Goal: Transaction & Acquisition: Purchase product/service

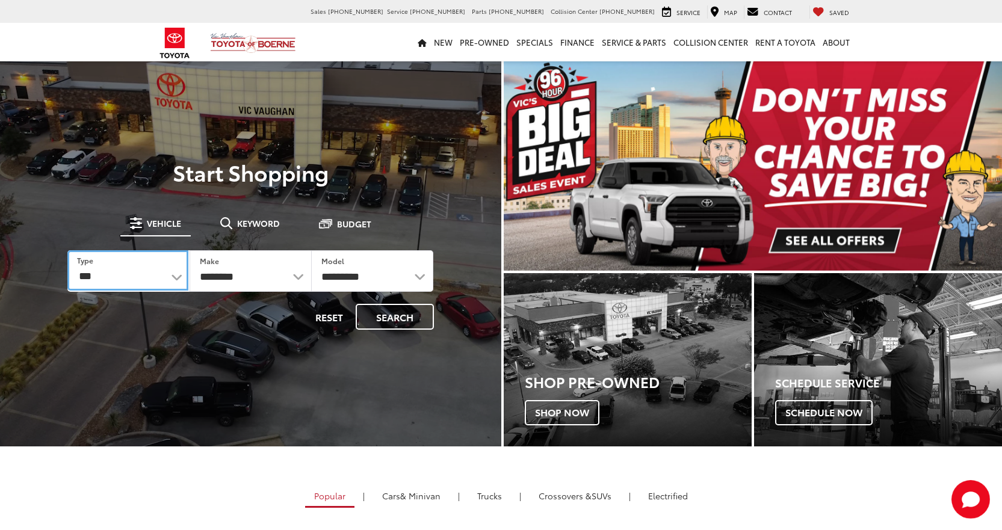
click at [156, 270] on select "*** *** **** *********" at bounding box center [127, 270] width 121 height 40
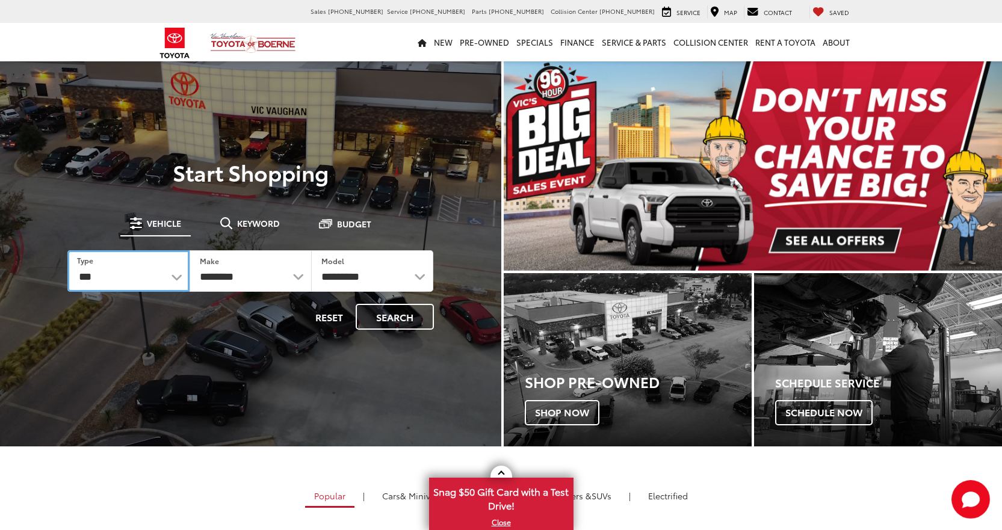
select select "******"
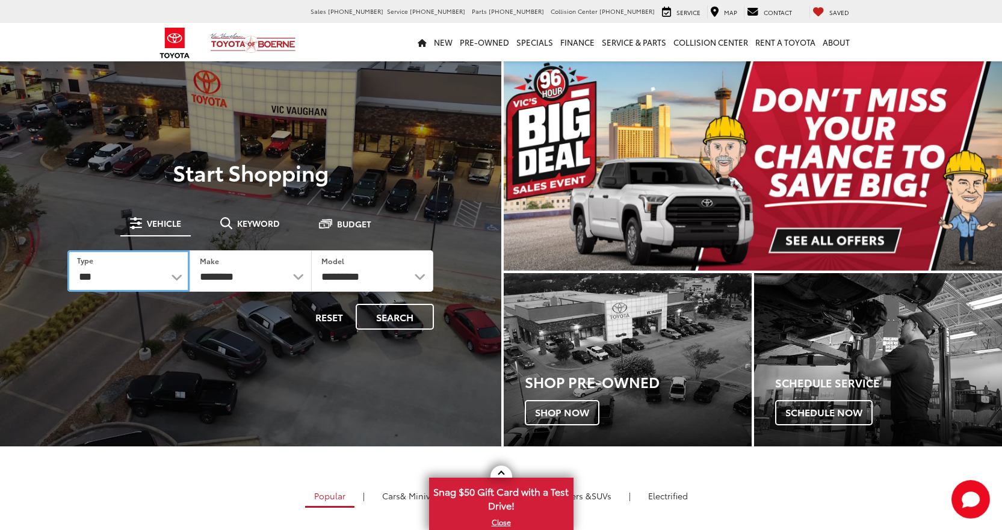
click at [67, 250] on select "*** *** **** *********" at bounding box center [128, 271] width 122 height 42
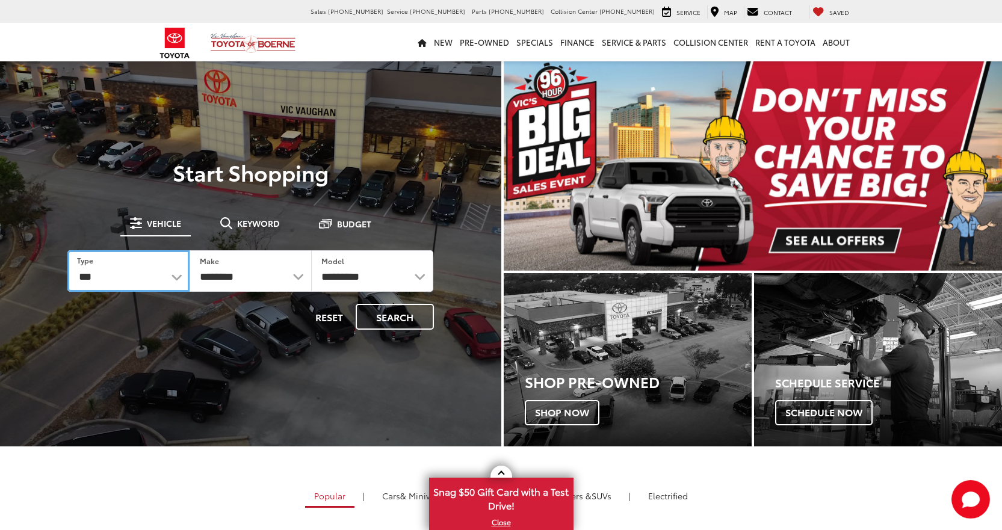
select select "******"
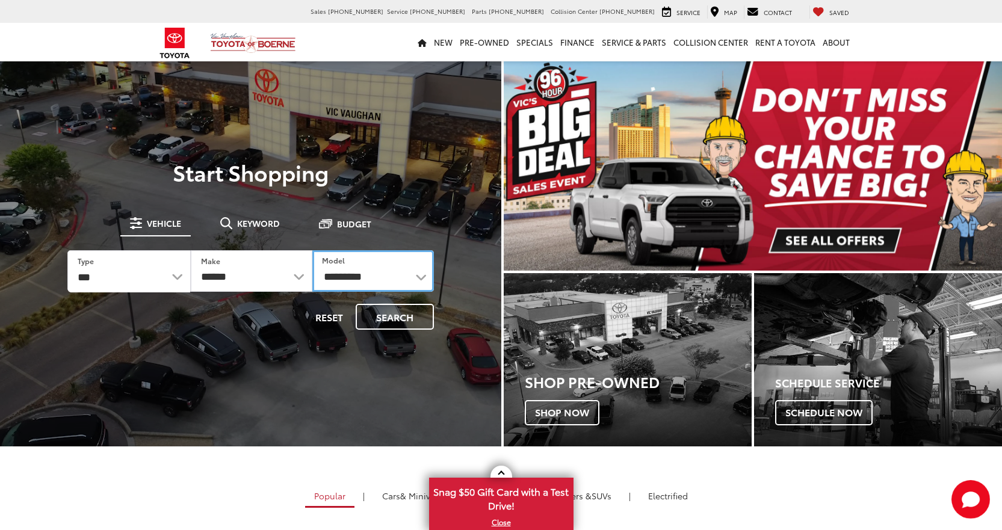
click at [351, 277] on select "**********" at bounding box center [373, 271] width 122 height 42
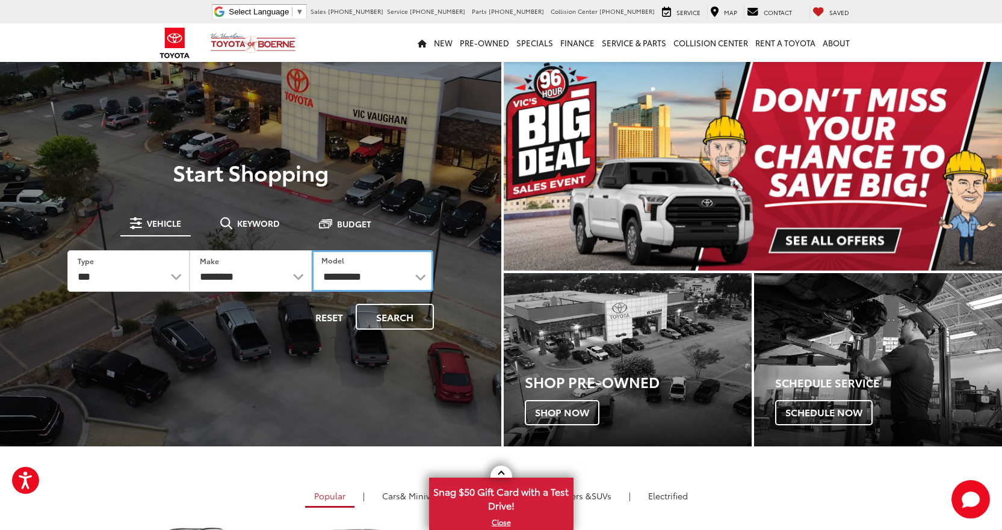
select select "******"
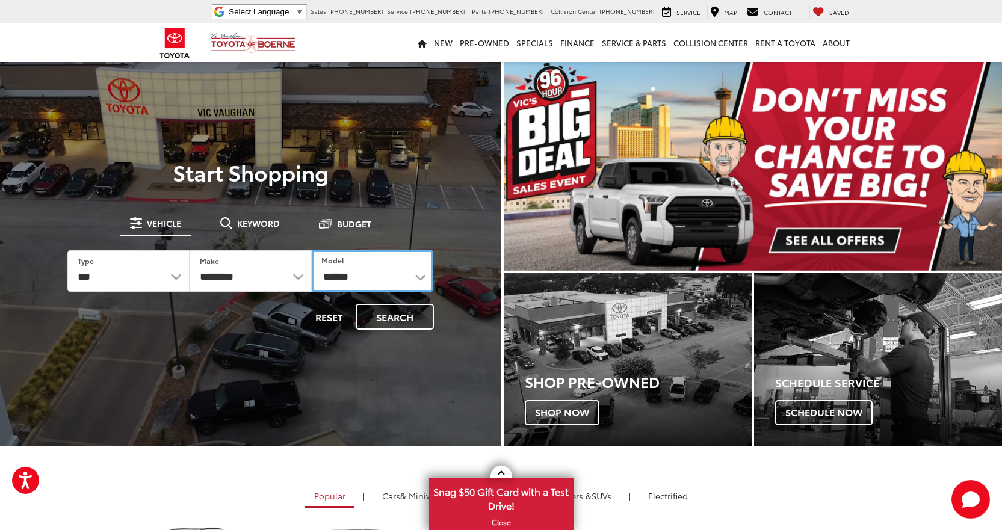
click at [312, 250] on select "**********" at bounding box center [373, 271] width 122 height 42
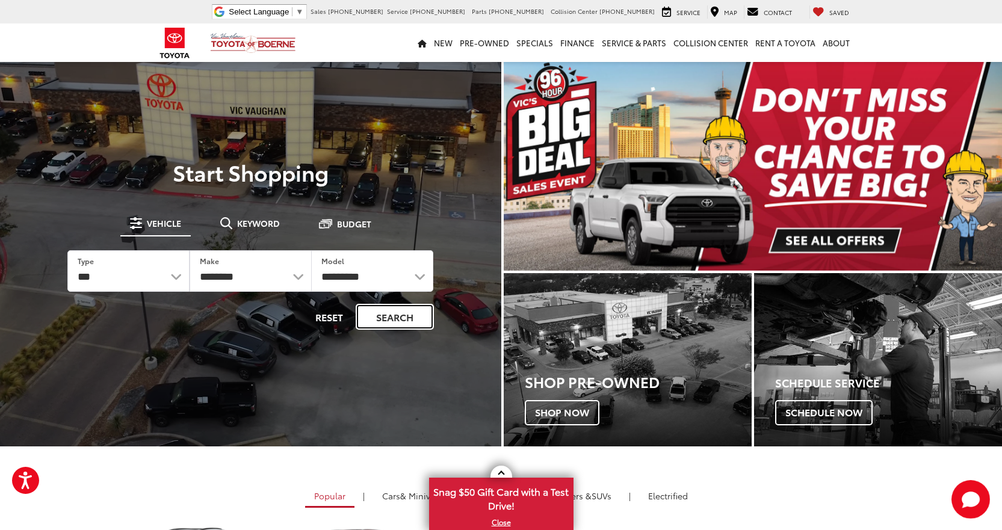
click at [409, 317] on button "Search" at bounding box center [395, 317] width 78 height 26
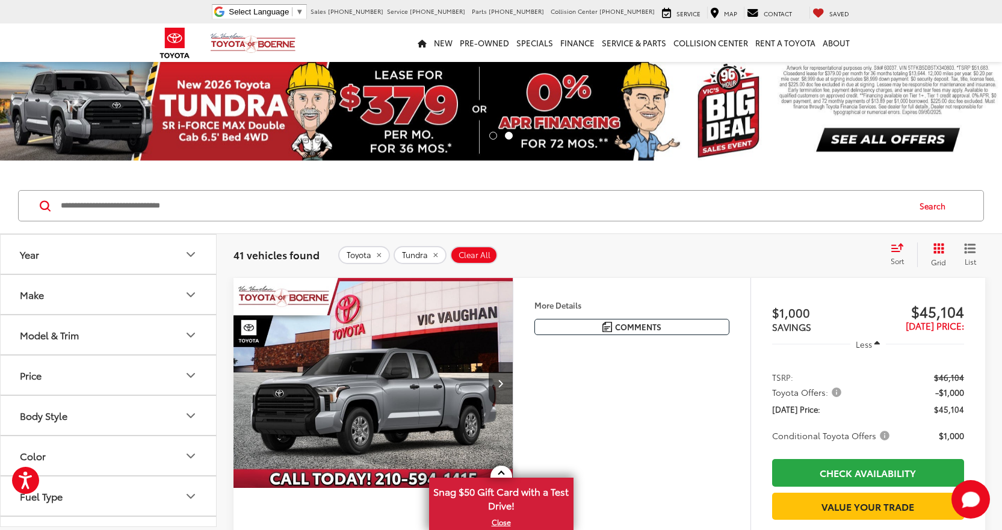
click at [160, 341] on button "Model & Trim" at bounding box center [109, 334] width 217 height 39
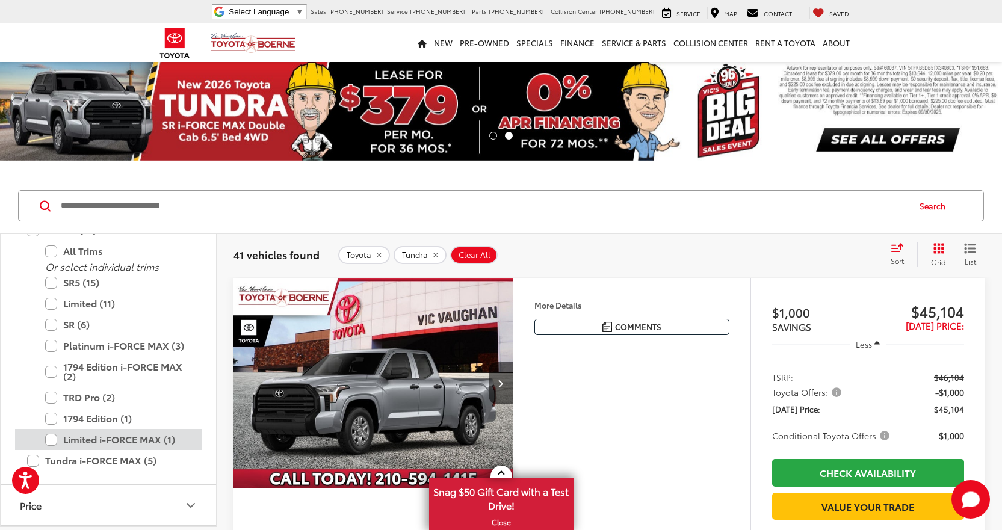
scroll to position [715, 0]
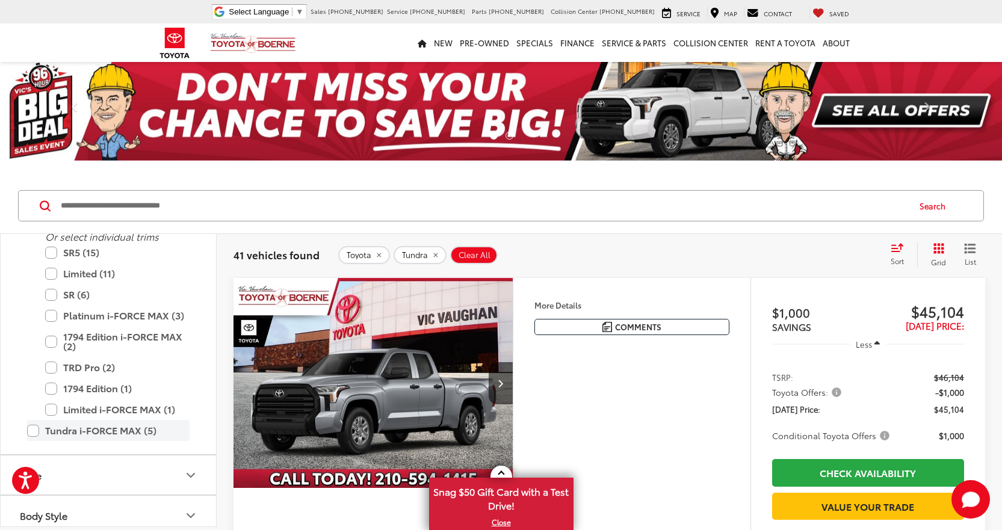
click at [31, 436] on label "Tundra i-FORCE MAX (5)" at bounding box center [108, 430] width 162 height 21
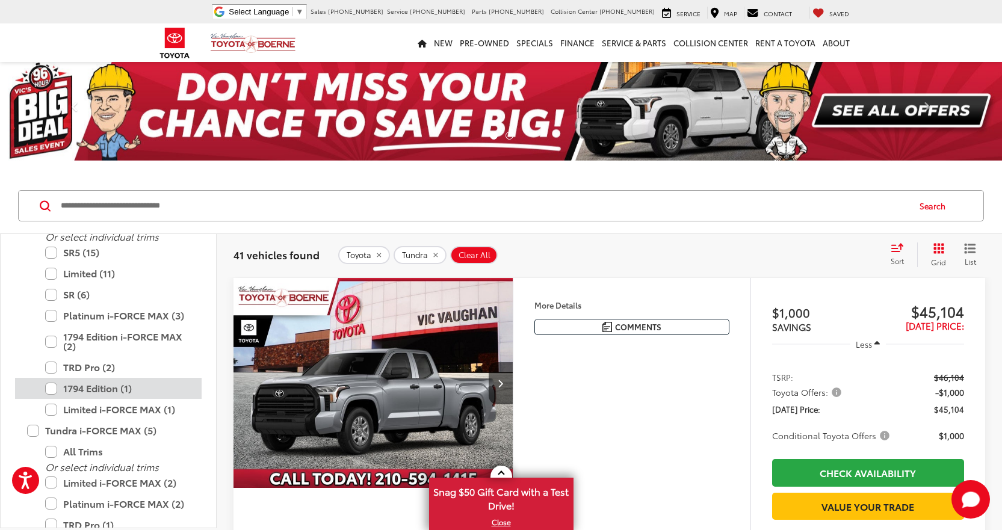
scroll to position [60, 0]
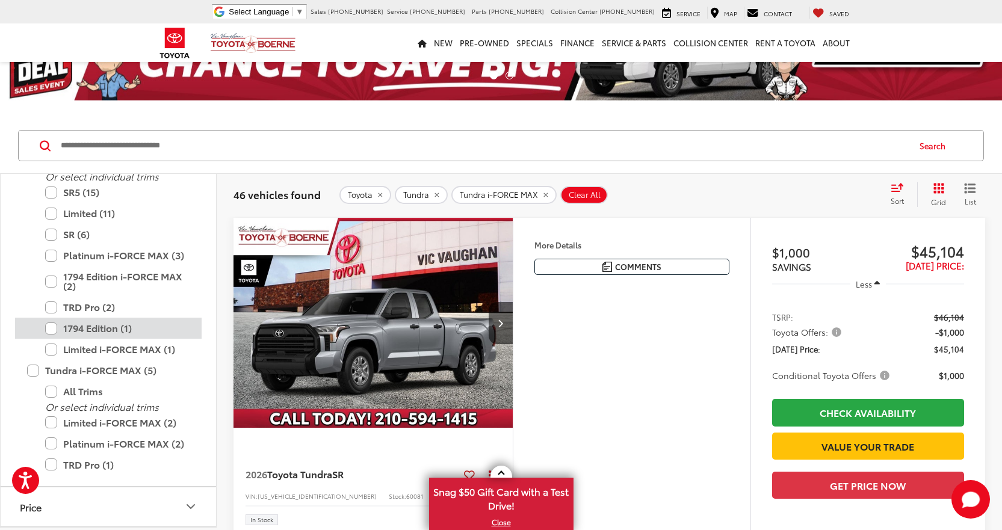
click at [52, 330] on label "1794 Edition (1)" at bounding box center [117, 328] width 144 height 21
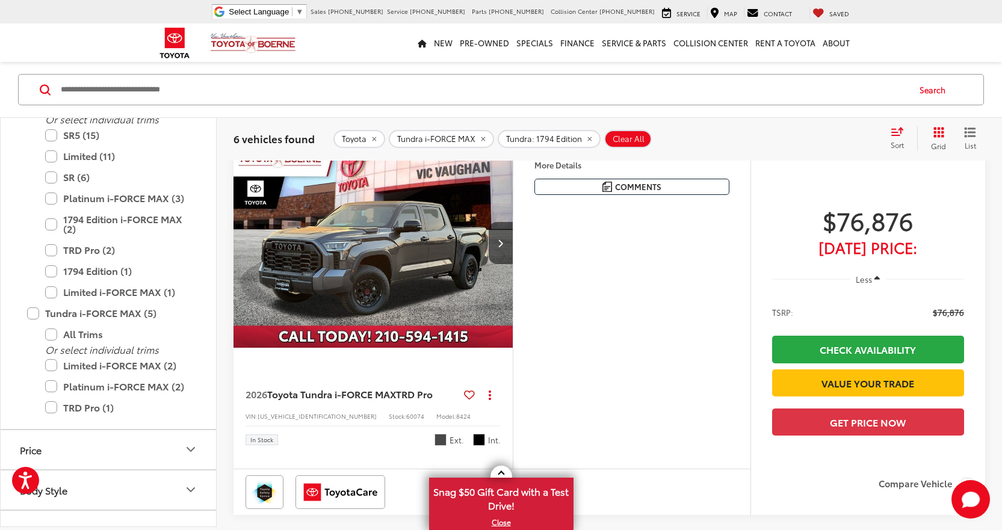
scroll to position [180, 0]
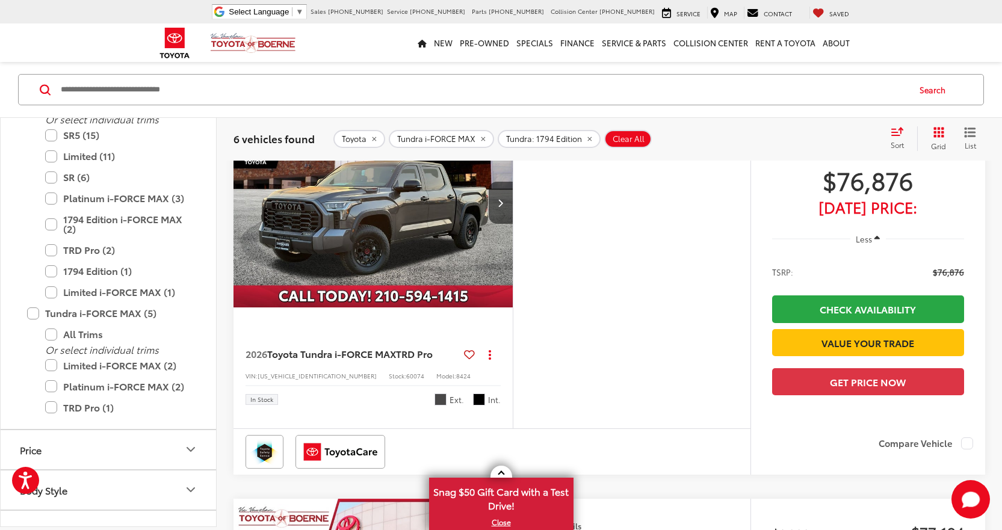
click at [429, 250] on img "2026 Toyota Tundra i-FORCE MAX TRD Pro 0" at bounding box center [373, 202] width 281 height 211
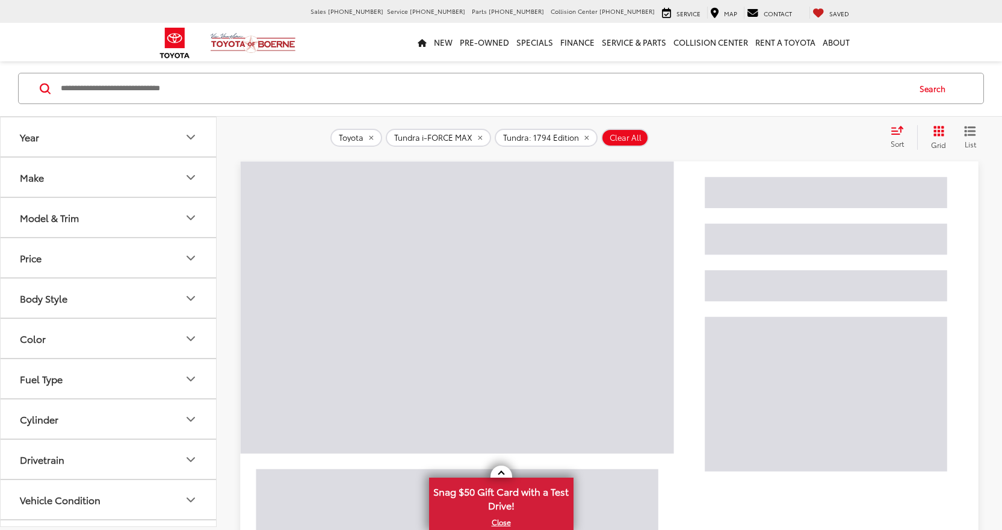
scroll to position [117, 0]
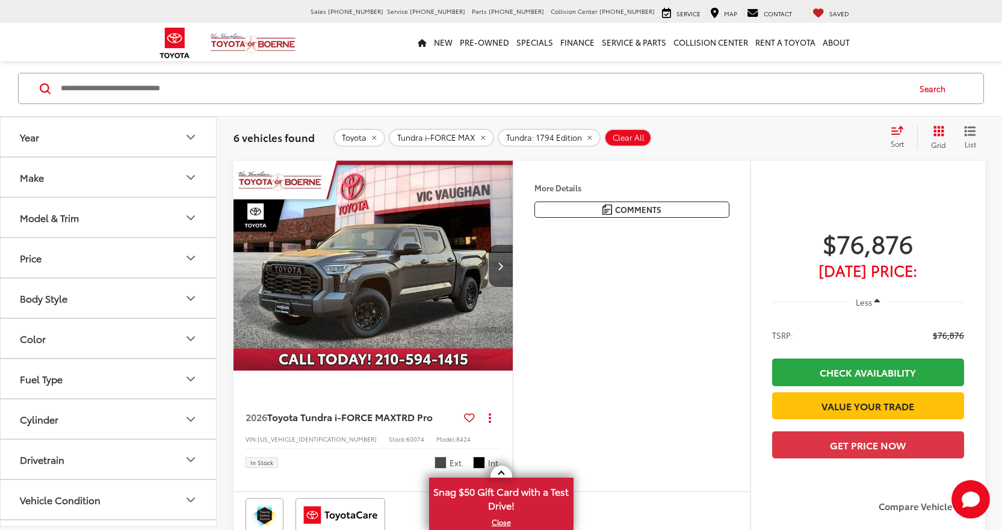
click at [148, 220] on button "Model & Trim" at bounding box center [109, 218] width 217 height 39
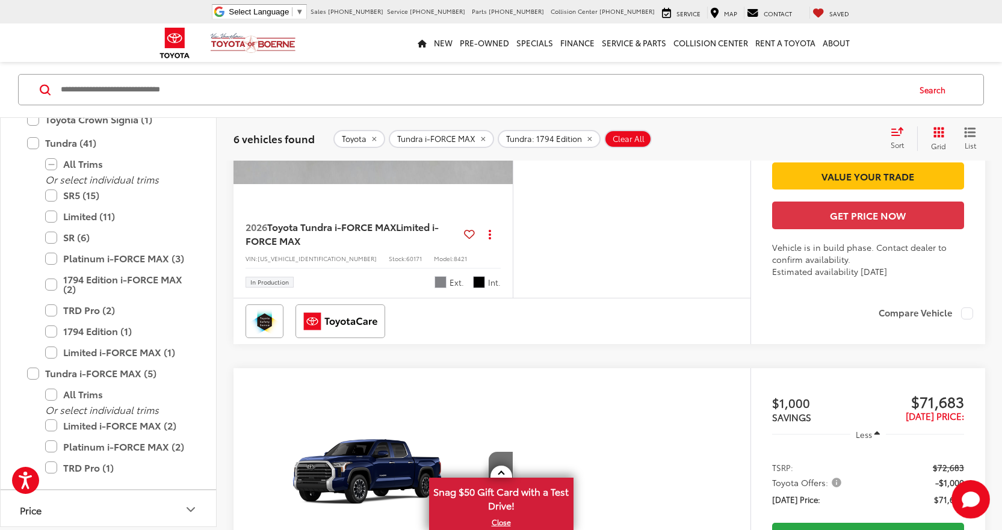
scroll to position [1140, 0]
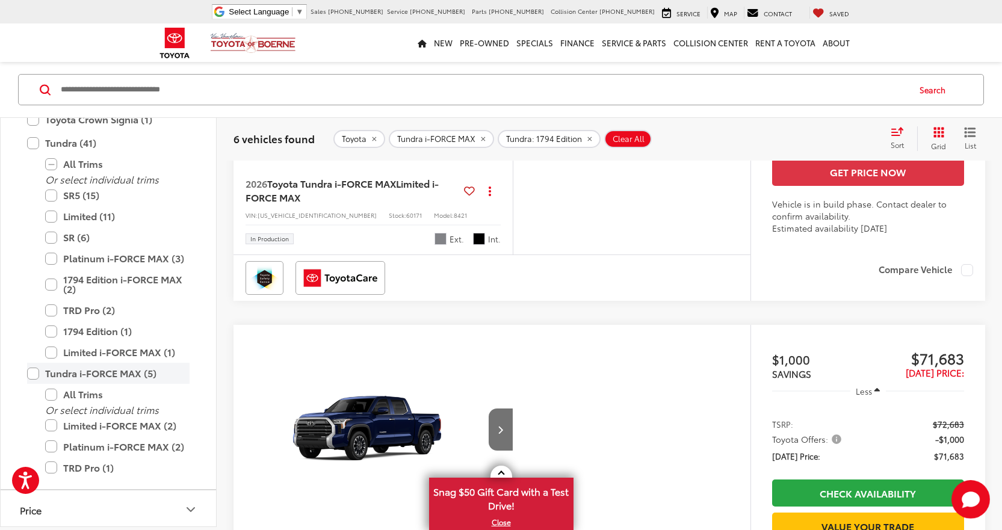
click at [36, 375] on label "Tundra i-FORCE MAX (5)" at bounding box center [108, 373] width 162 height 21
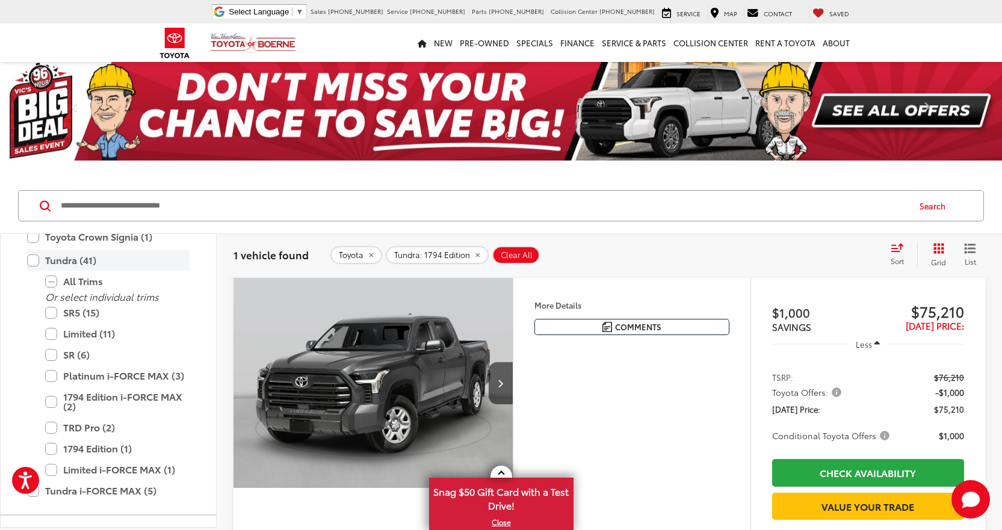
click at [34, 260] on label "Tundra (41)" at bounding box center [108, 260] width 162 height 21
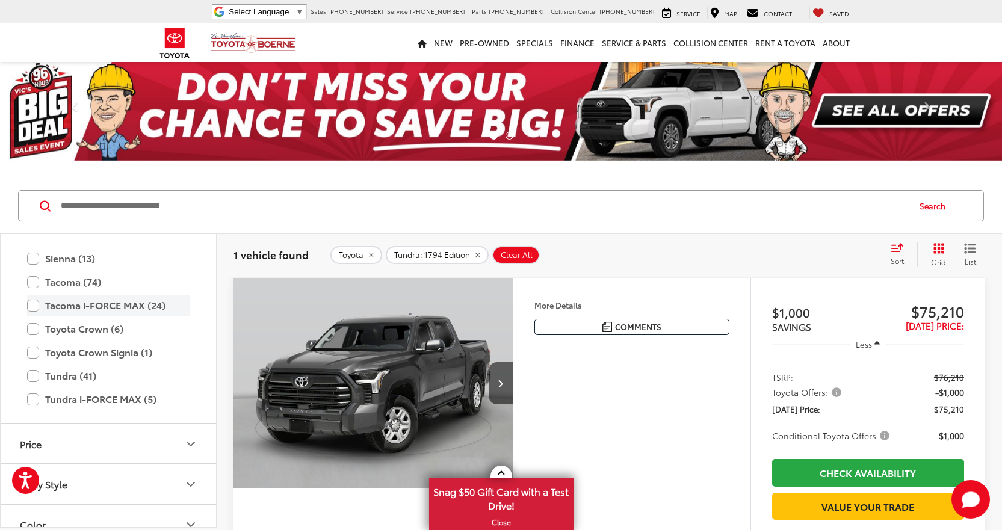
scroll to position [534, 0]
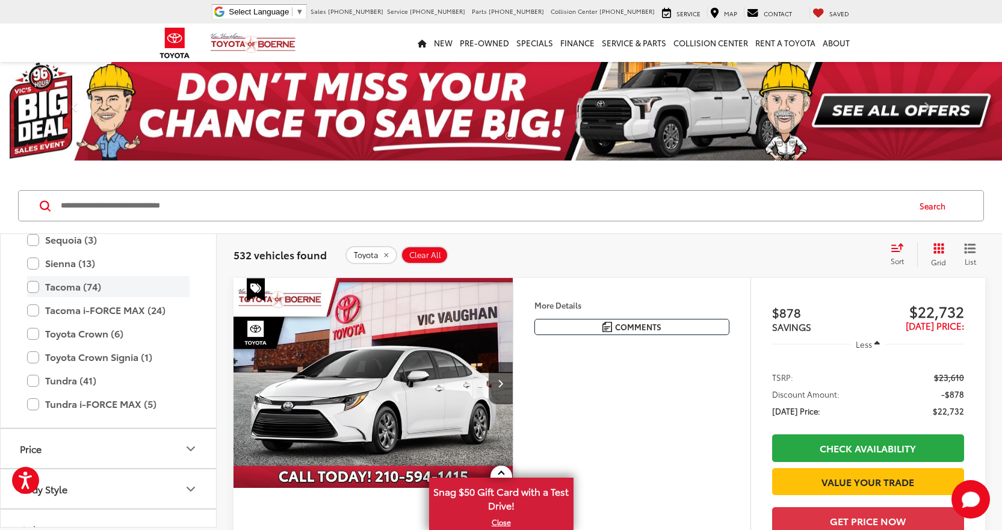
click at [36, 288] on label "Tacoma (74)" at bounding box center [108, 286] width 162 height 21
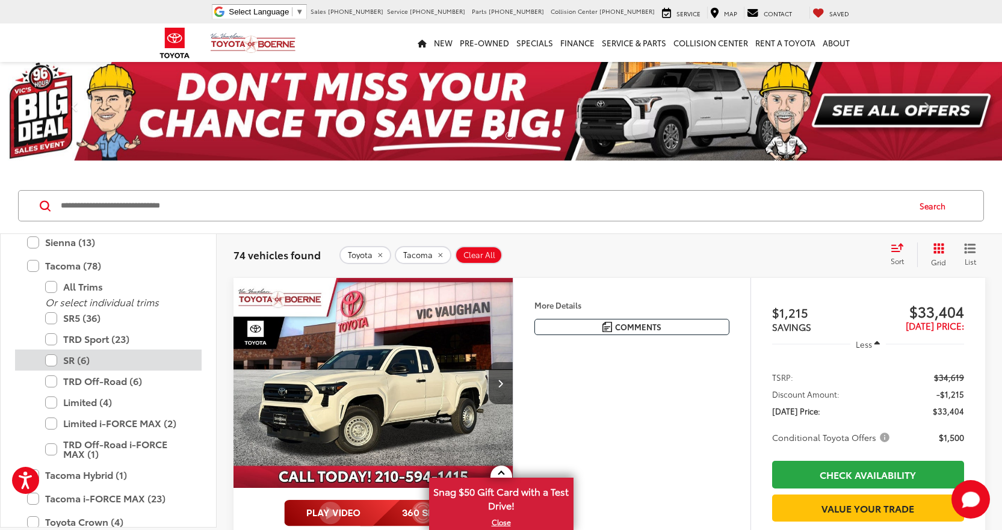
scroll to position [534, 0]
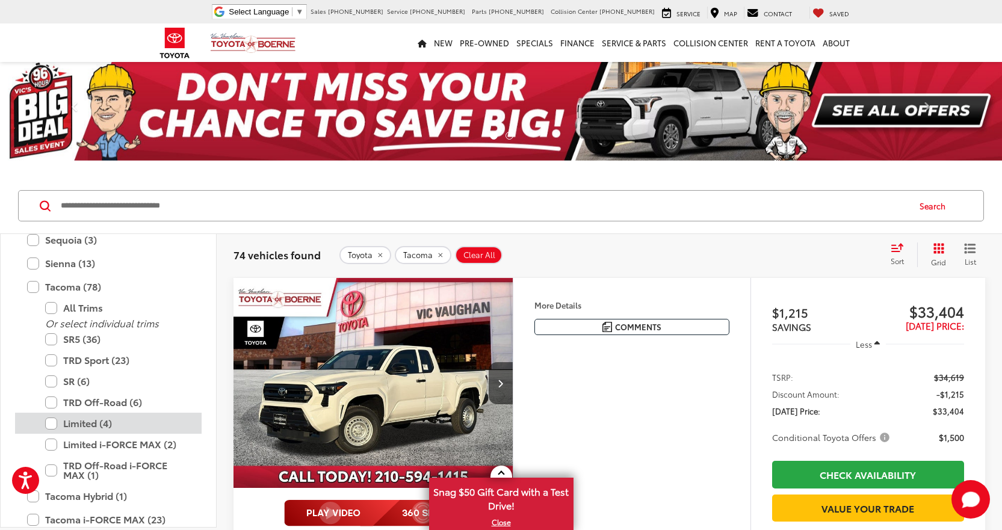
click at [81, 424] on label "Limited (4)" at bounding box center [117, 423] width 144 height 21
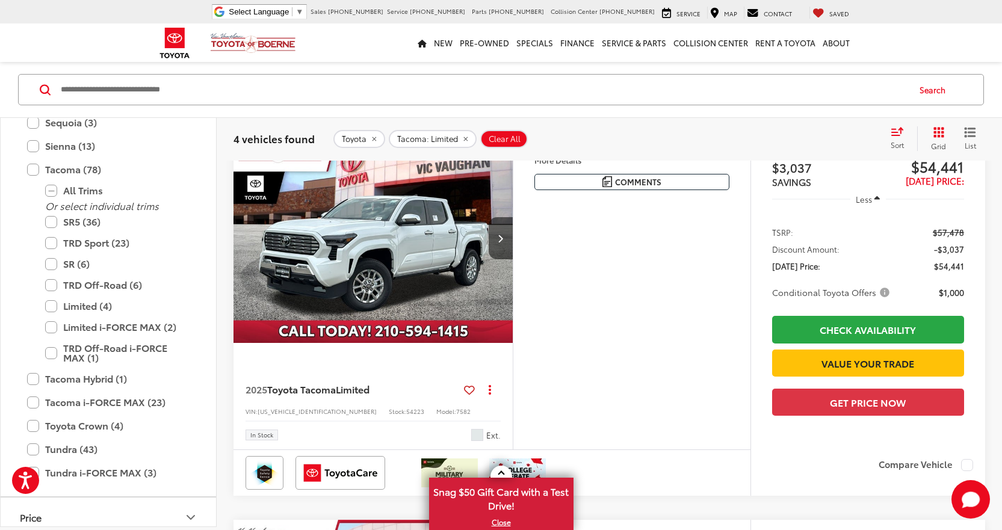
scroll to position [963, 0]
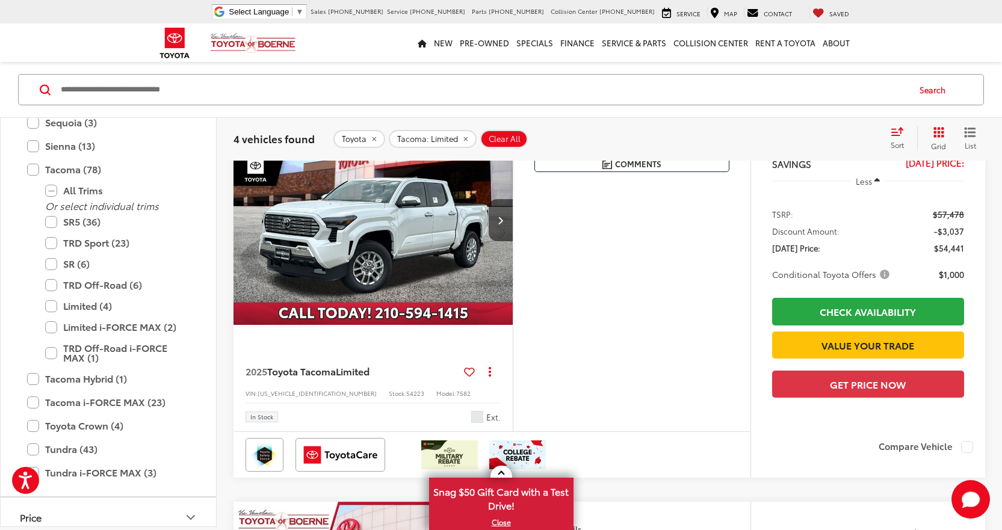
click at [437, 250] on img "2025 Toyota Tacoma Limited 0" at bounding box center [373, 220] width 281 height 211
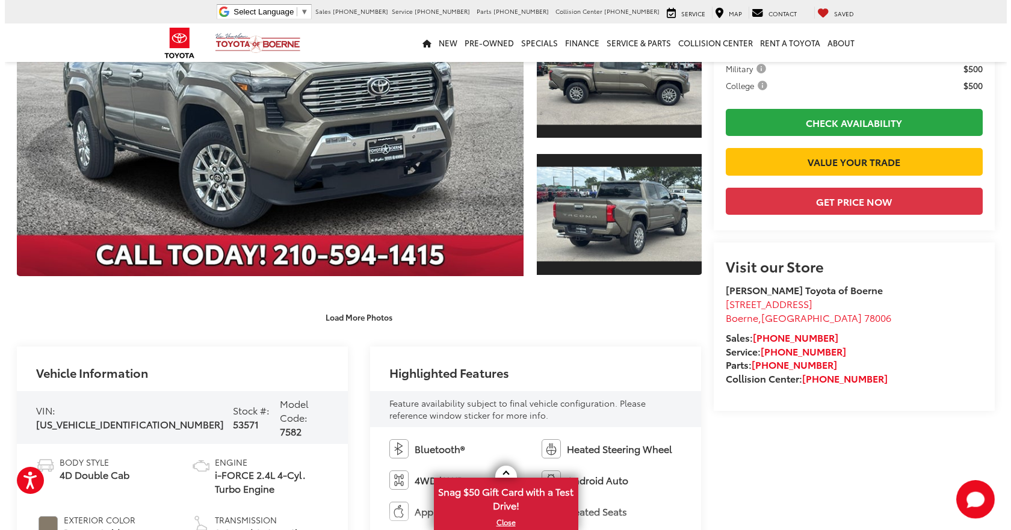
scroll to position [241, 0]
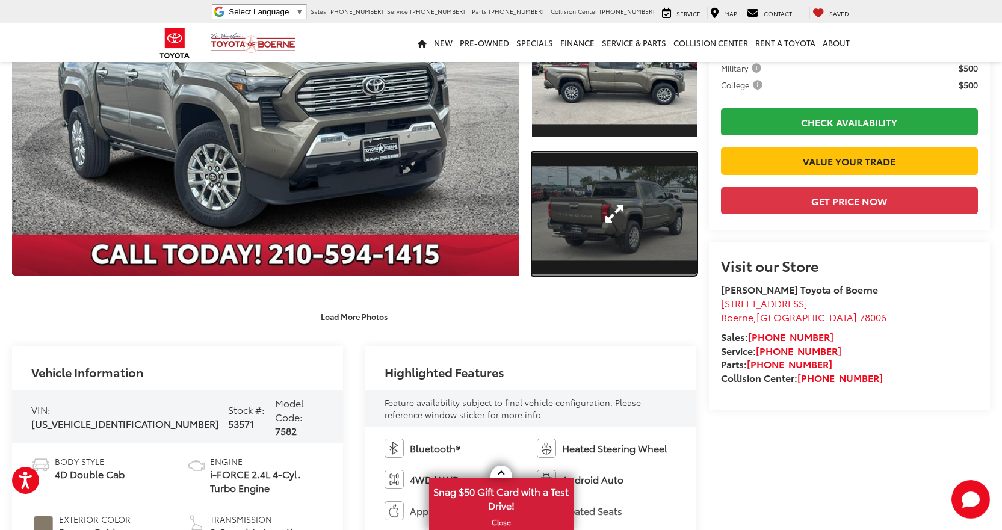
click at [609, 235] on link "Expand Photo 2" at bounding box center [614, 213] width 165 height 123
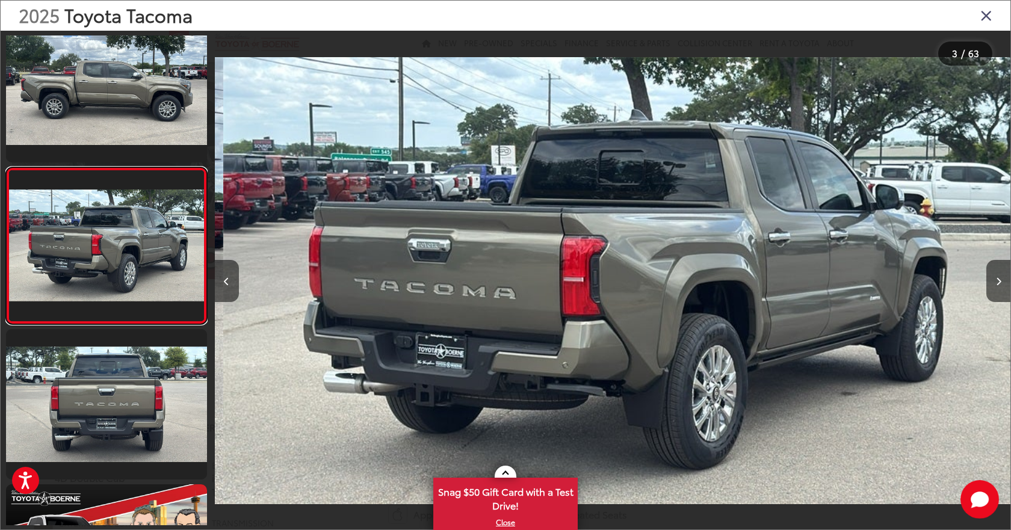
scroll to position [0, 1591]
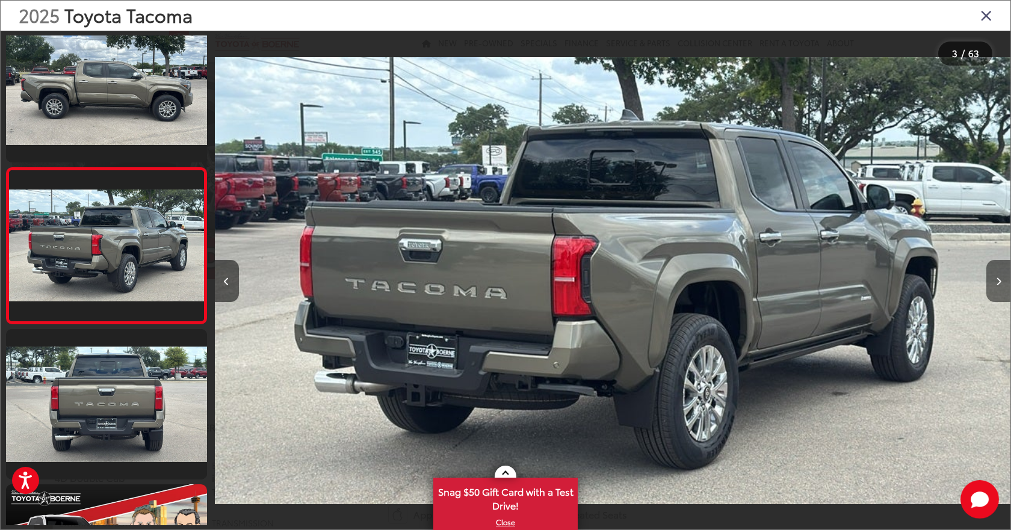
click at [1000, 277] on icon "Next image" at bounding box center [998, 281] width 5 height 8
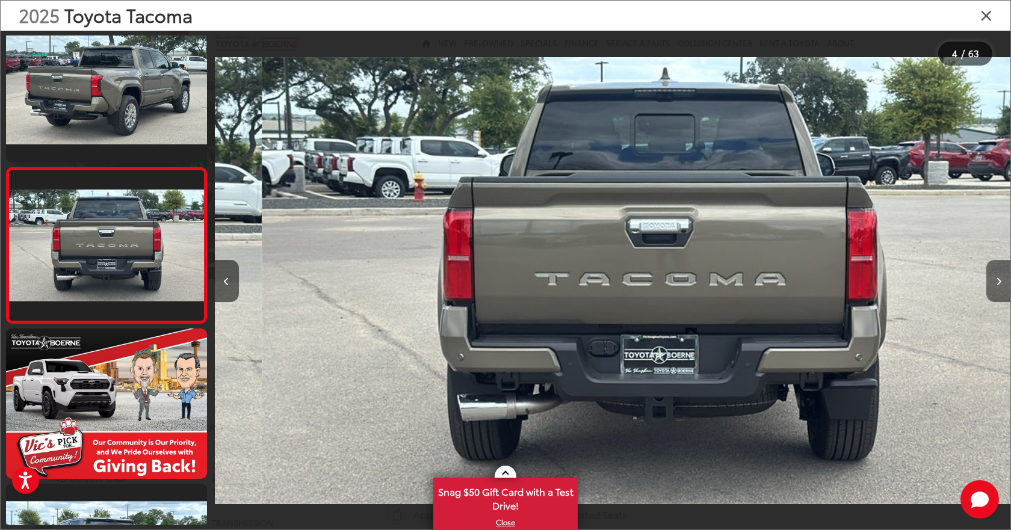
scroll to position [0, 0]
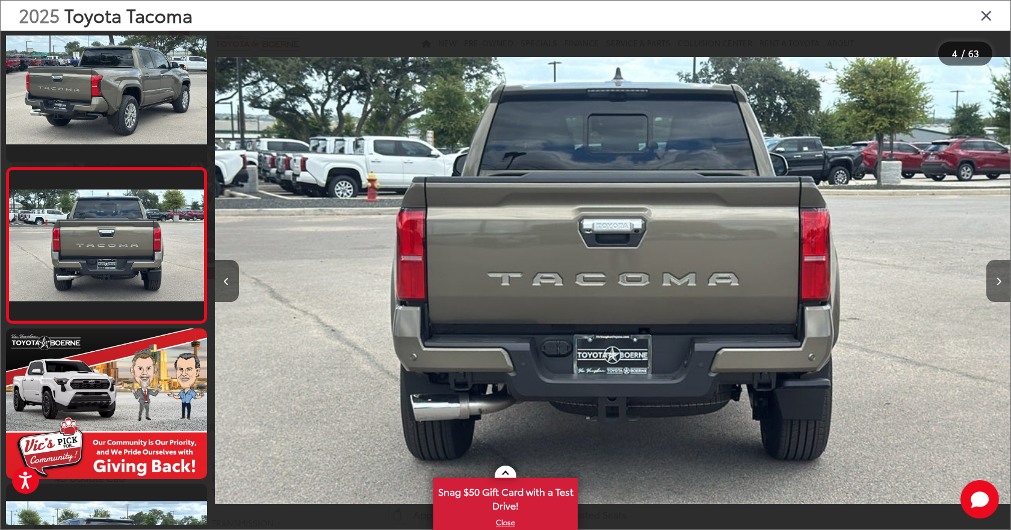
click at [1000, 277] on icon "Next image" at bounding box center [998, 281] width 5 height 8
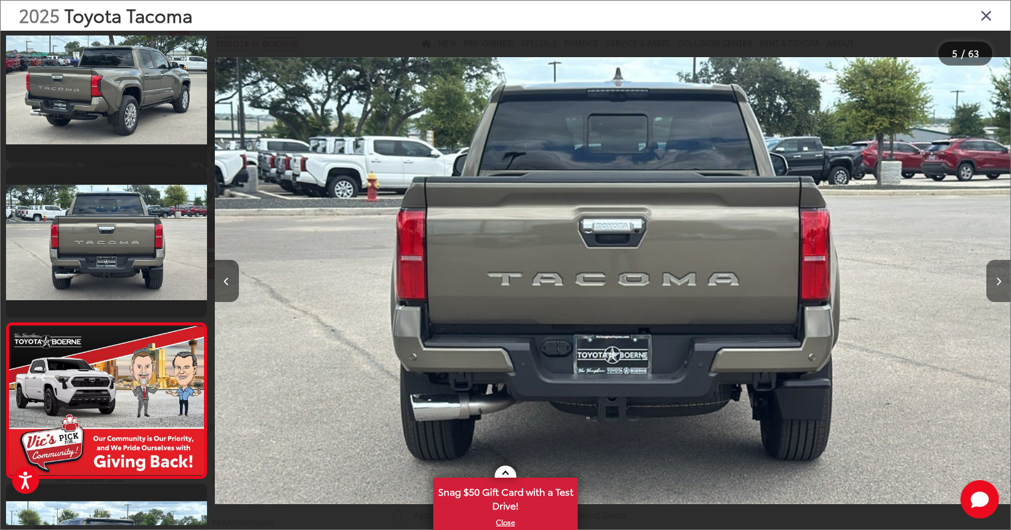
scroll to position [490, 0]
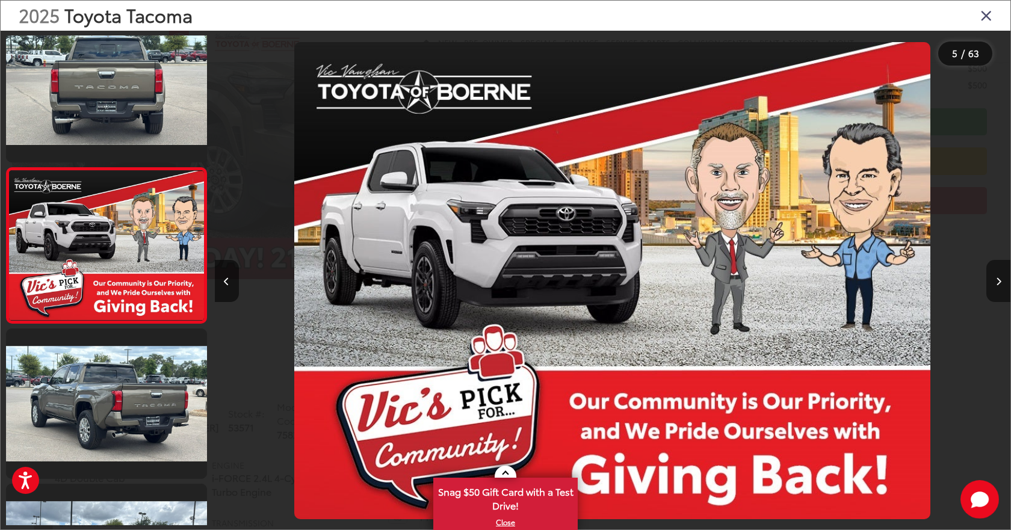
click at [1000, 277] on icon "Next image" at bounding box center [998, 281] width 5 height 8
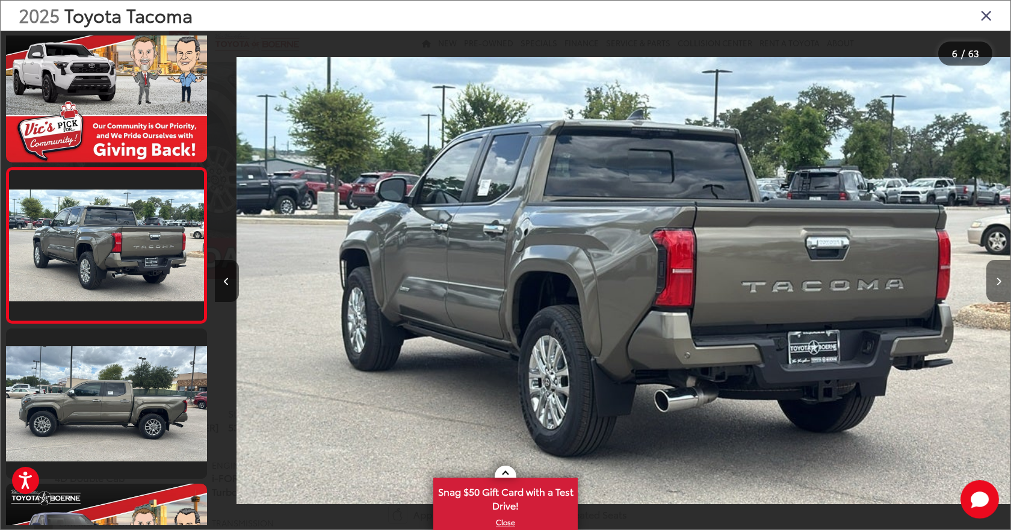
scroll to position [0, 3978]
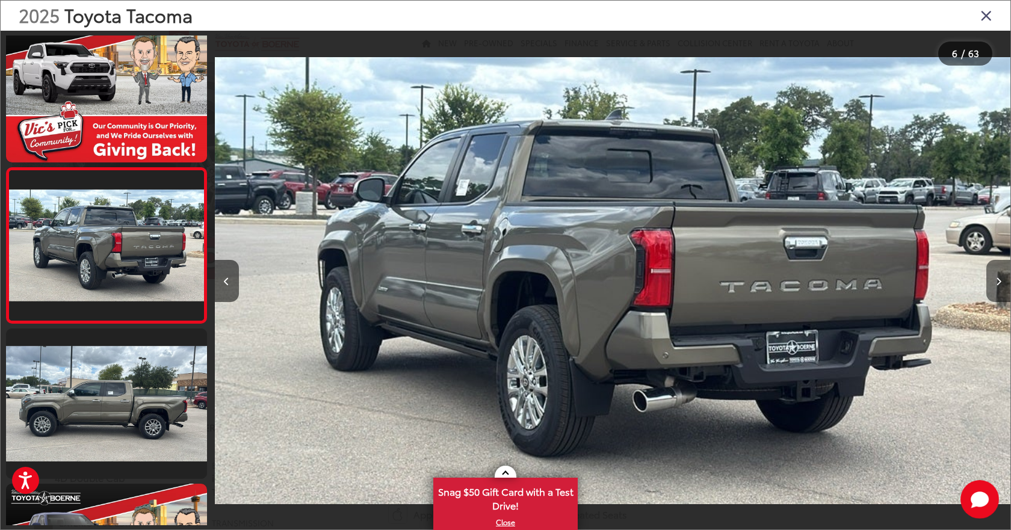
click at [1000, 277] on icon "Next image" at bounding box center [998, 281] width 5 height 8
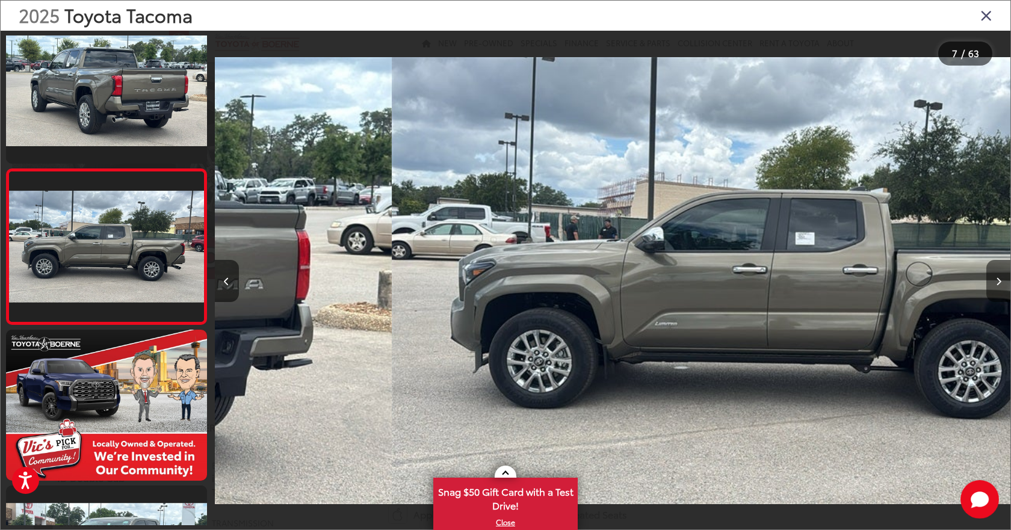
scroll to position [801, 0]
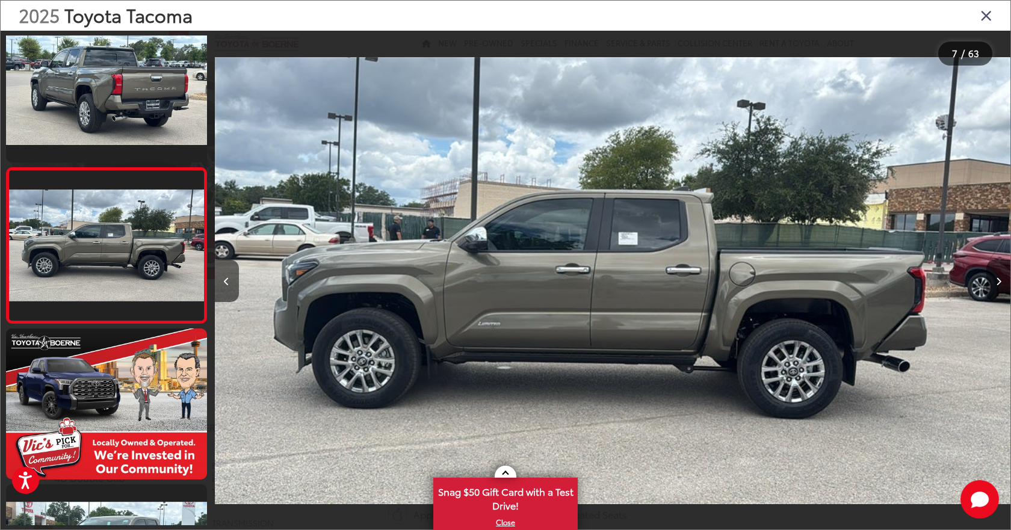
click at [1000, 277] on icon "Next image" at bounding box center [998, 281] width 5 height 8
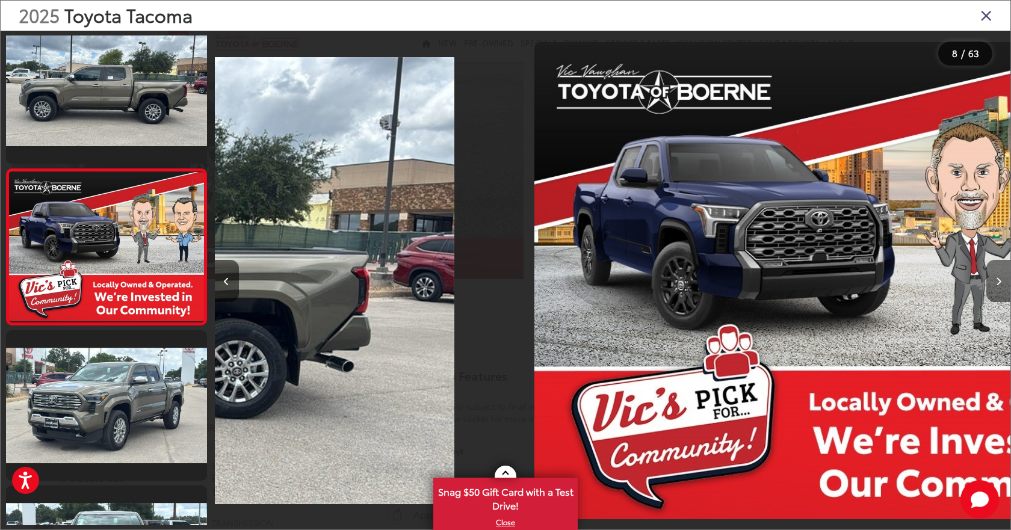
scroll to position [956, 0]
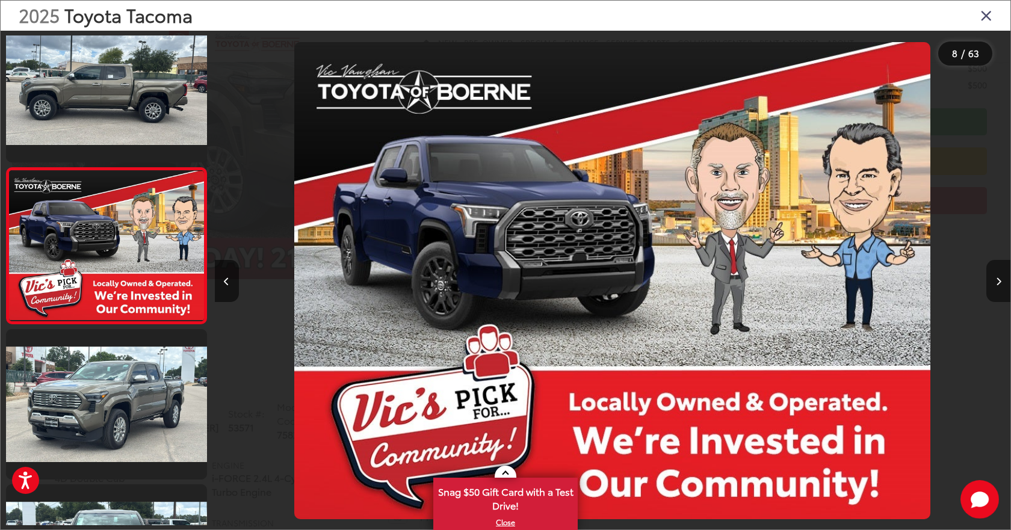
click at [1000, 277] on icon "Next image" at bounding box center [998, 281] width 5 height 8
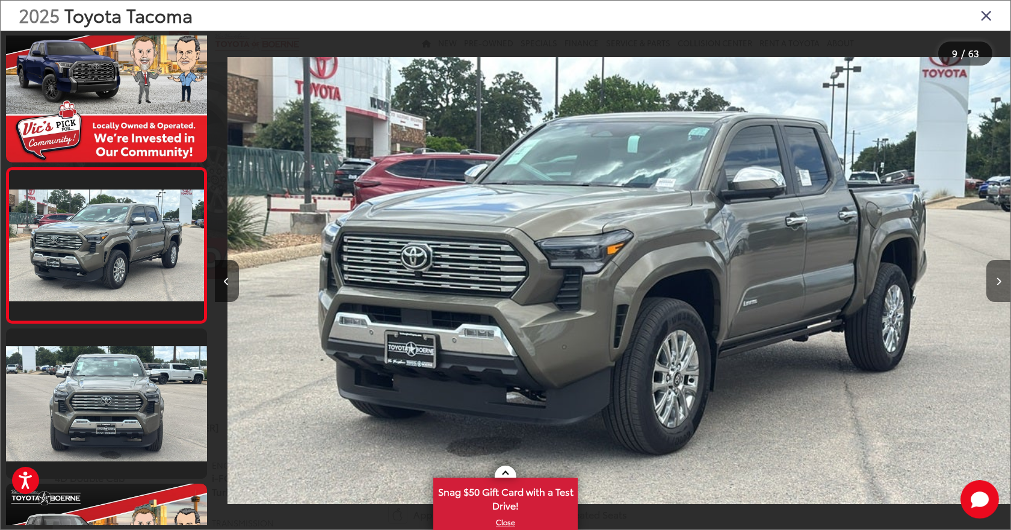
scroll to position [0, 6365]
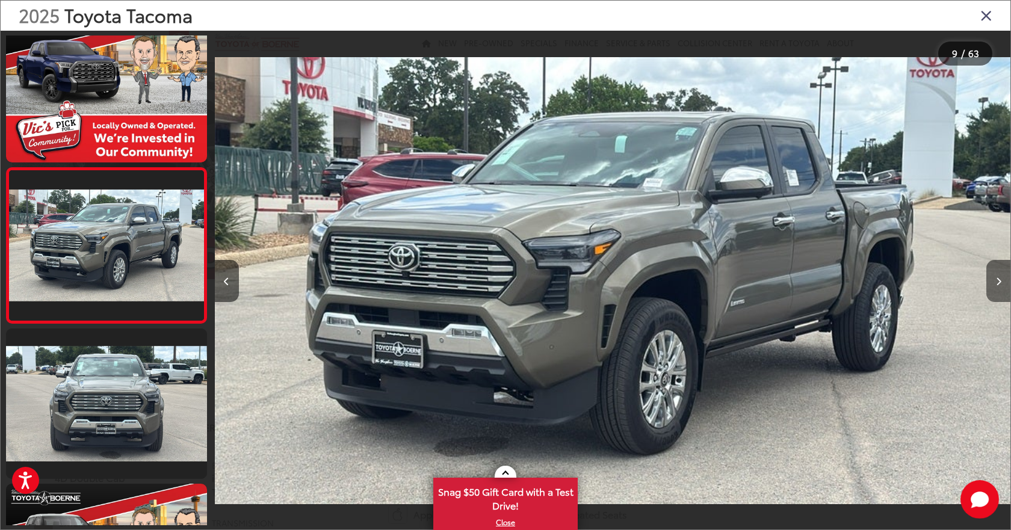
click at [1000, 277] on icon "Next image" at bounding box center [998, 281] width 5 height 8
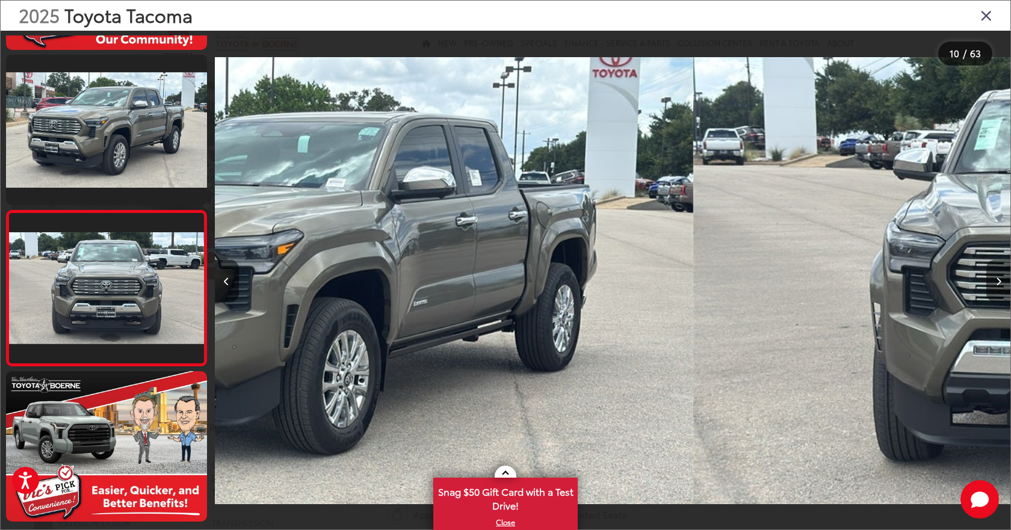
scroll to position [0, 0]
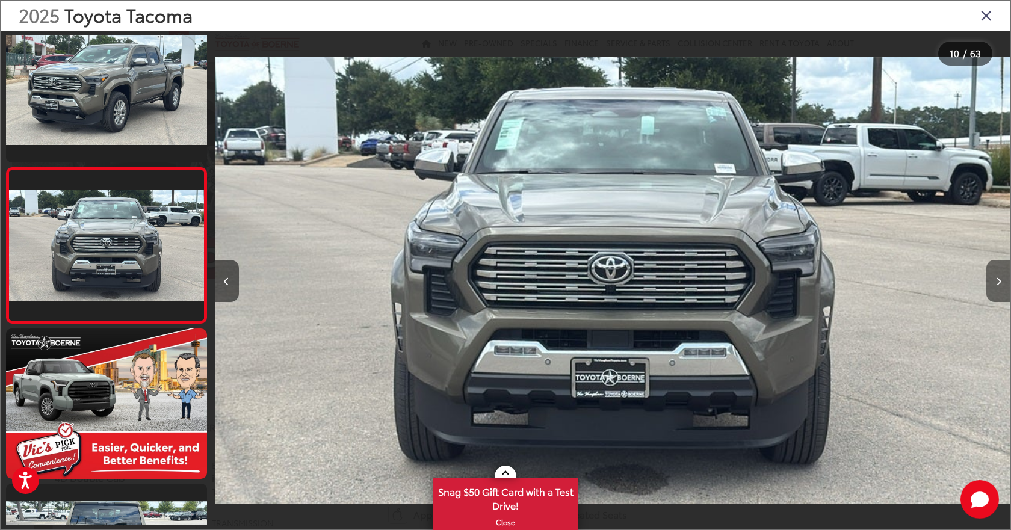
click at [1000, 277] on icon "Next image" at bounding box center [998, 281] width 5 height 8
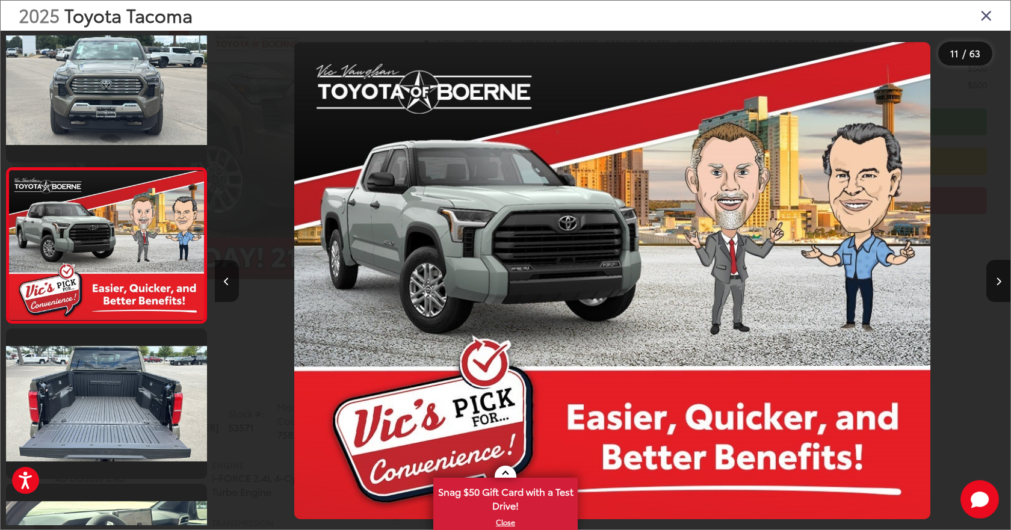
click at [235, 279] on button "Previous image" at bounding box center [227, 281] width 24 height 42
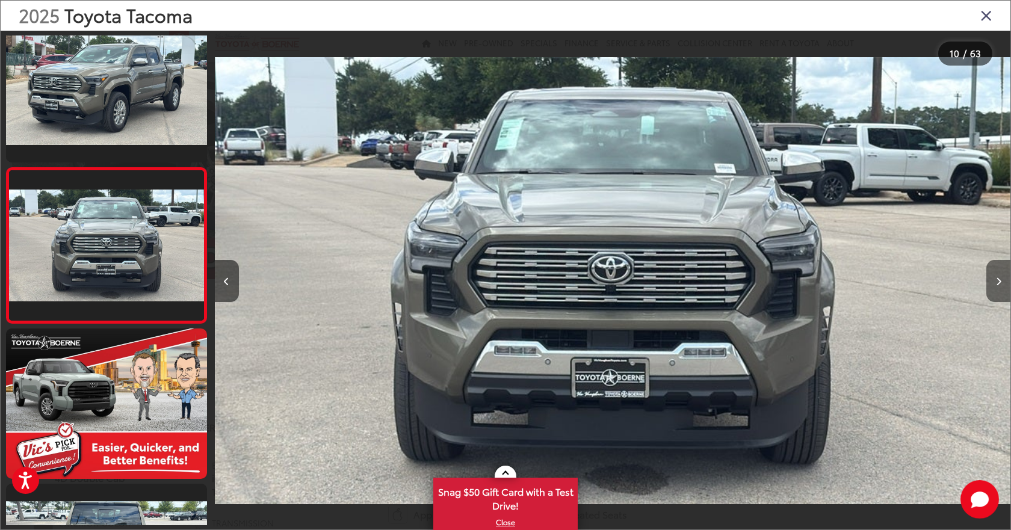
click at [996, 282] on icon "Next image" at bounding box center [998, 281] width 5 height 8
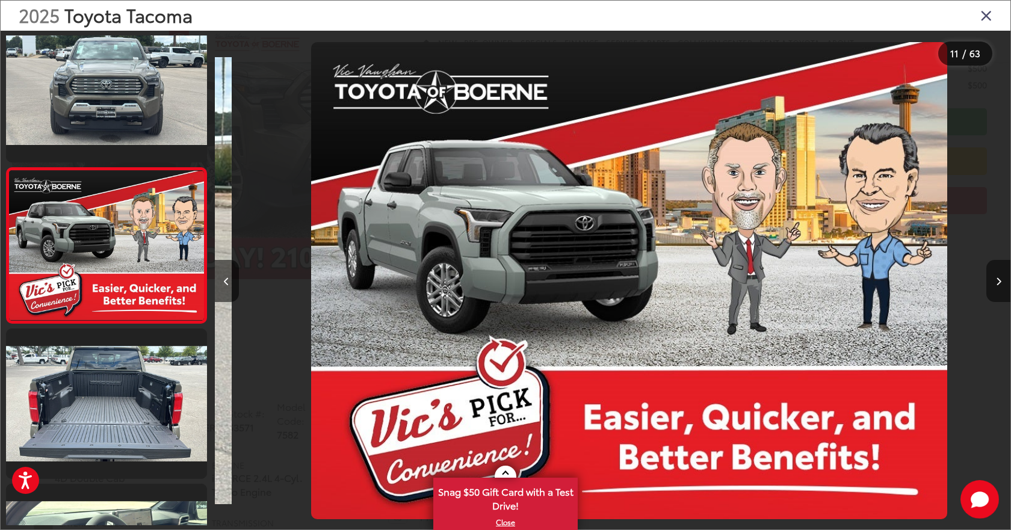
click at [996, 282] on icon "Next image" at bounding box center [998, 281] width 5 height 8
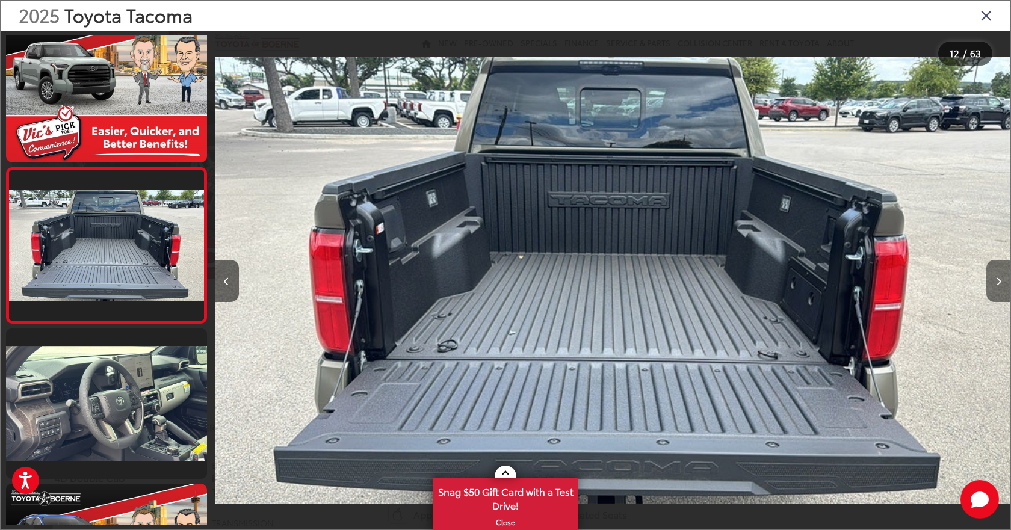
click at [996, 282] on icon "Next image" at bounding box center [998, 281] width 5 height 8
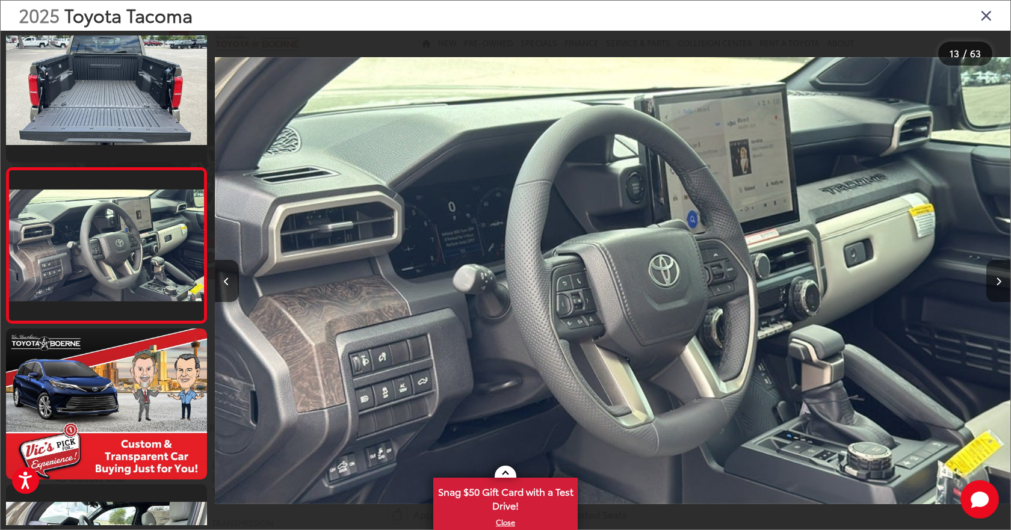
click at [996, 282] on icon "Next image" at bounding box center [998, 281] width 5 height 8
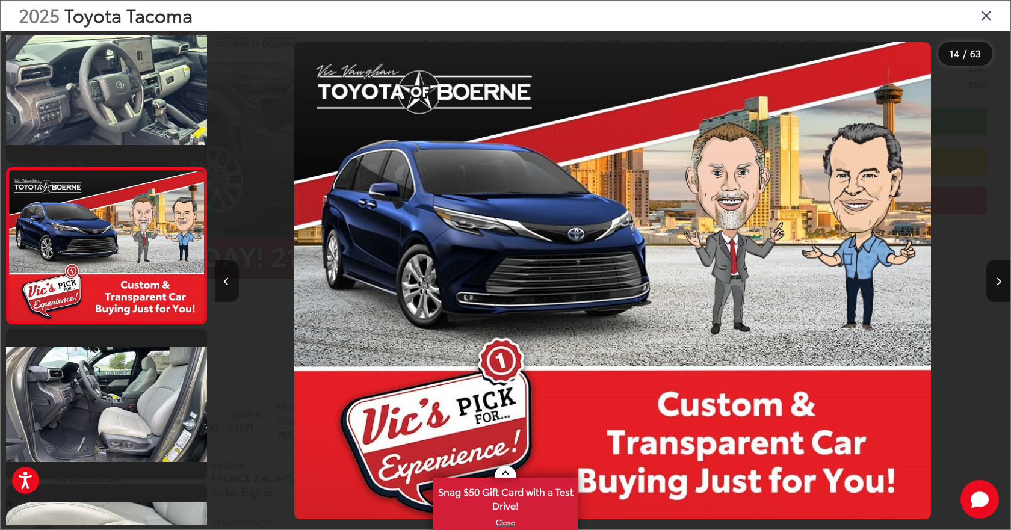
click at [232, 282] on button "Previous image" at bounding box center [227, 281] width 24 height 42
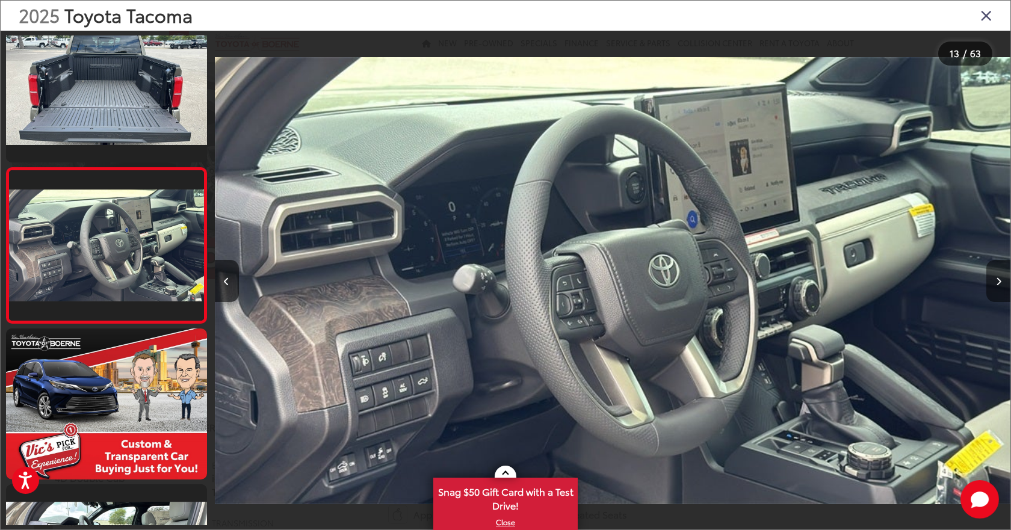
click at [1001, 289] on button "Next image" at bounding box center [998, 281] width 24 height 42
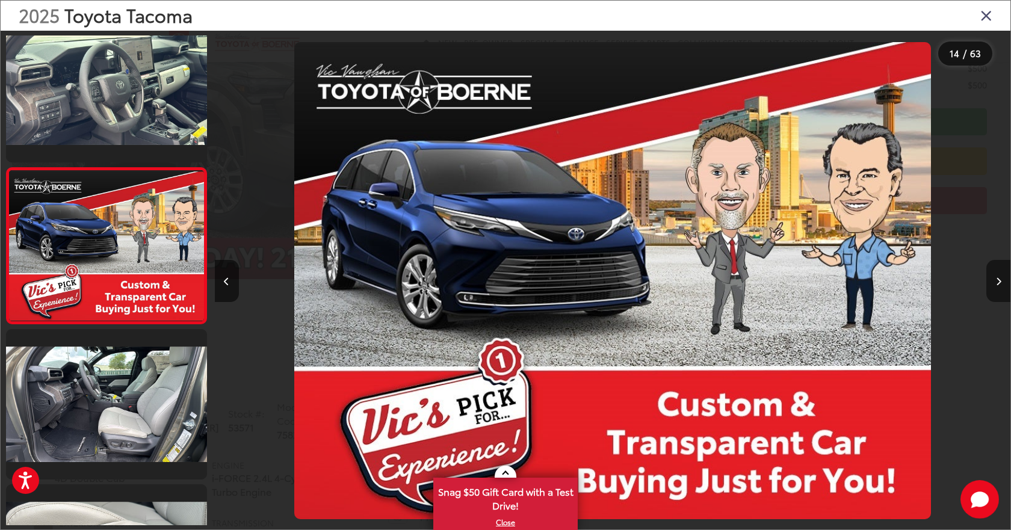
click at [1001, 288] on button "Next image" at bounding box center [998, 281] width 24 height 42
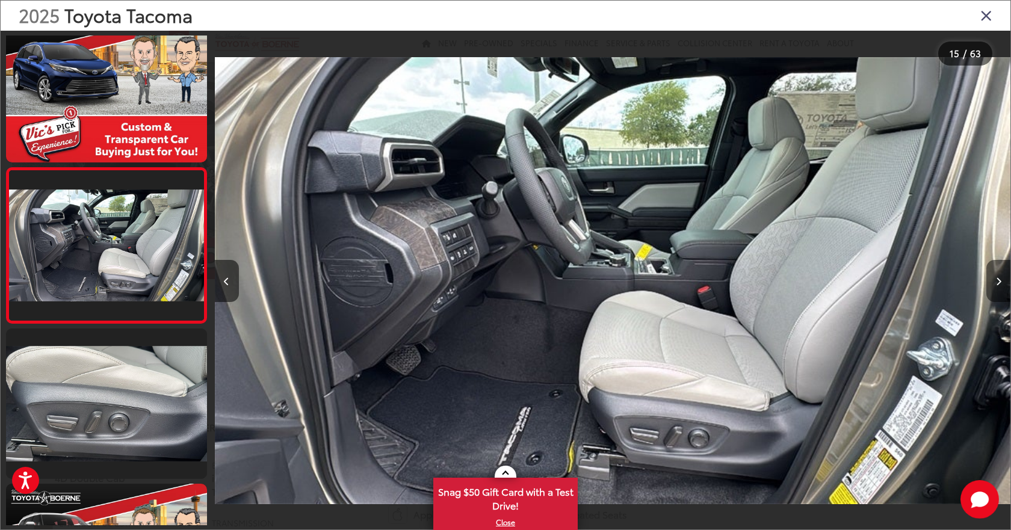
click at [1001, 288] on button "Next image" at bounding box center [998, 281] width 24 height 42
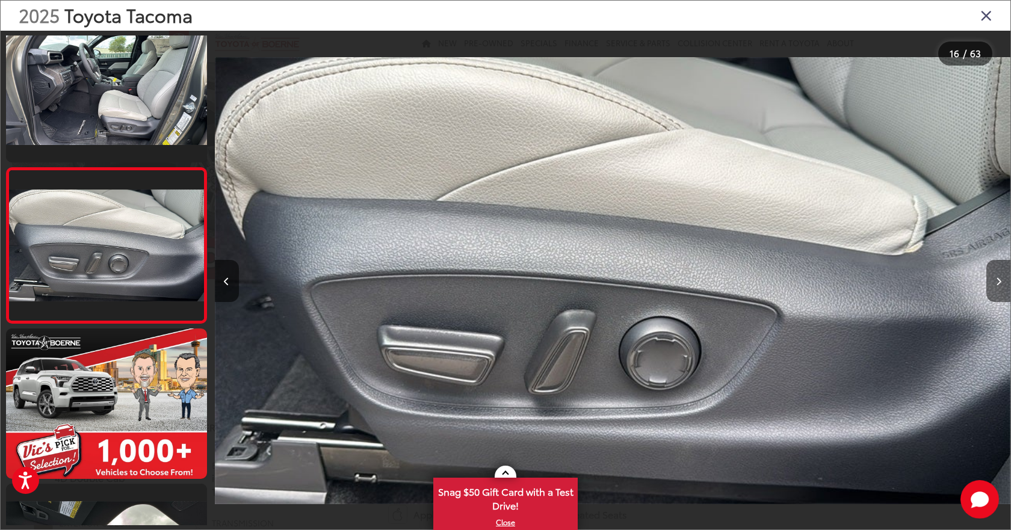
click at [1001, 288] on button "Next image" at bounding box center [998, 281] width 24 height 42
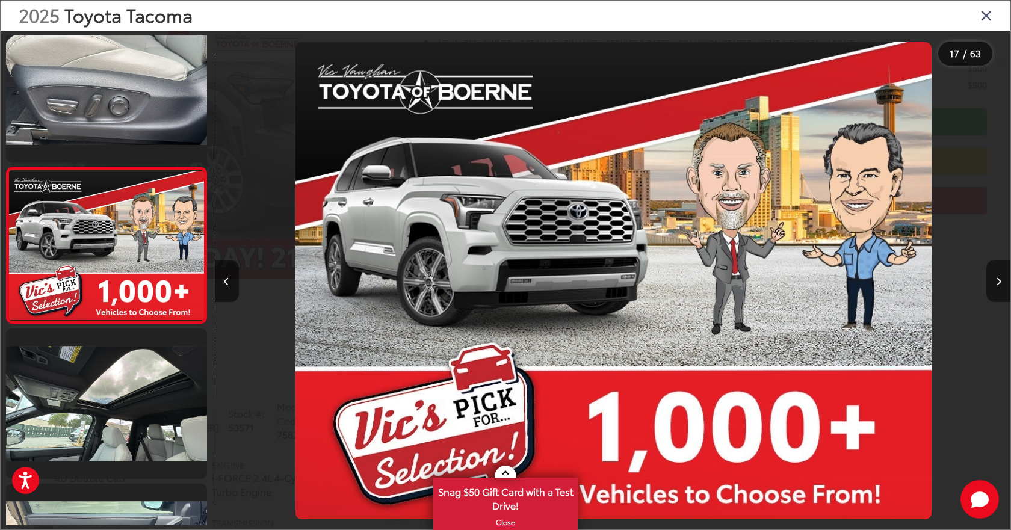
click at [1001, 288] on button "Next image" at bounding box center [998, 281] width 24 height 42
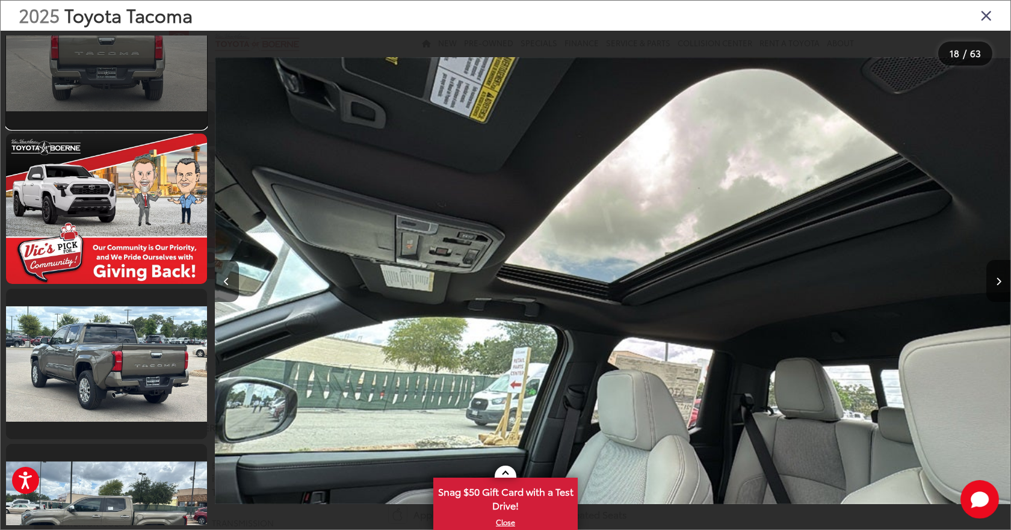
click at [128, 79] on link at bounding box center [106, 53] width 201 height 150
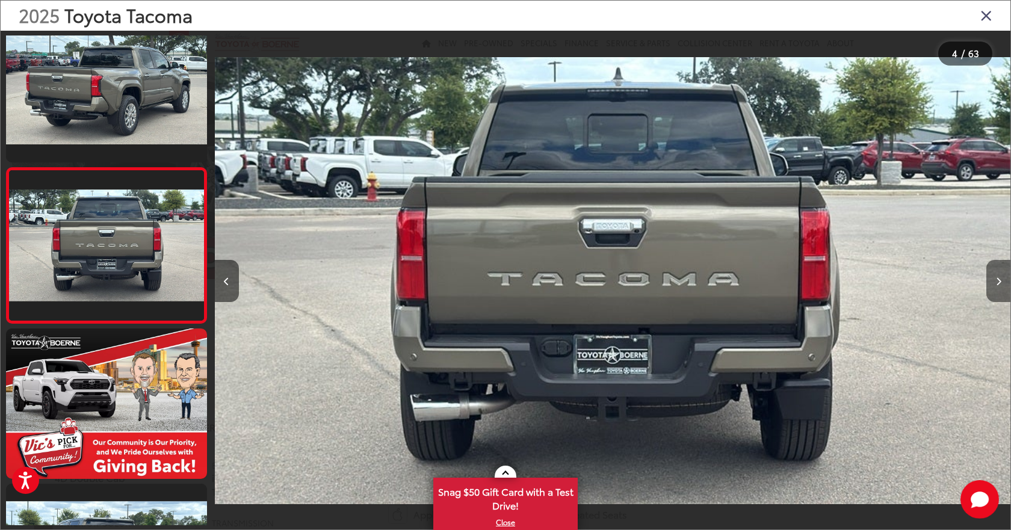
click at [994, 291] on button "Next image" at bounding box center [998, 281] width 24 height 42
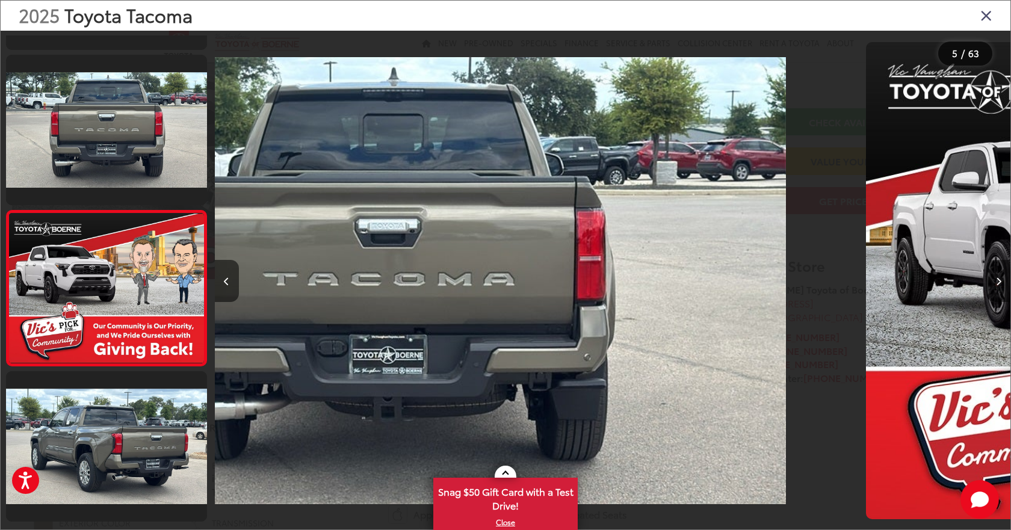
scroll to position [0, 3005]
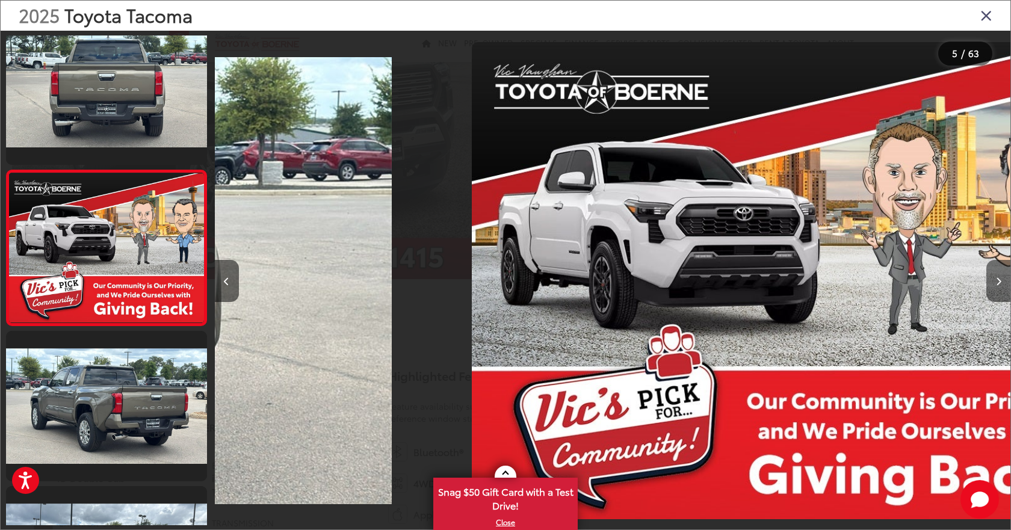
click at [995, 291] on button "Next image" at bounding box center [998, 281] width 24 height 42
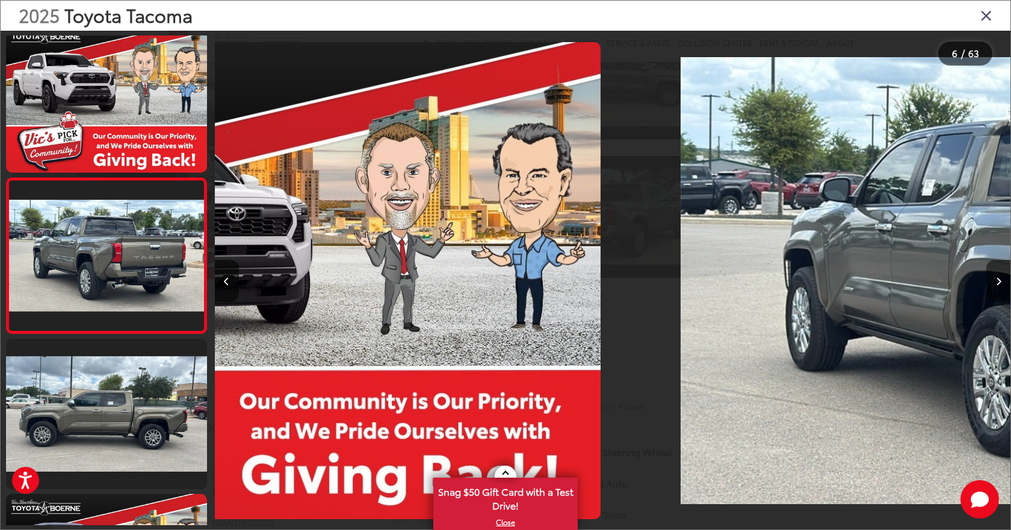
scroll to position [646, 0]
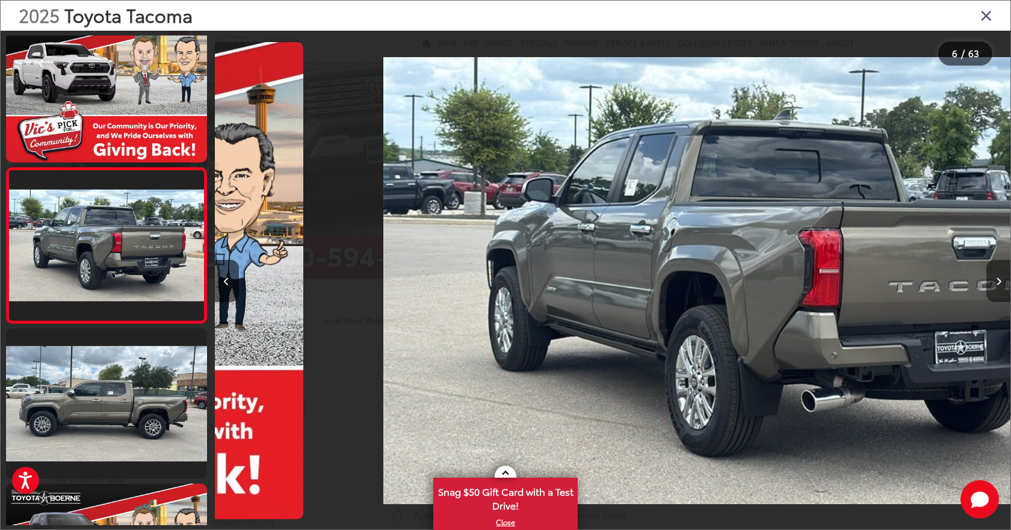
click at [995, 291] on button "Next image" at bounding box center [998, 281] width 24 height 42
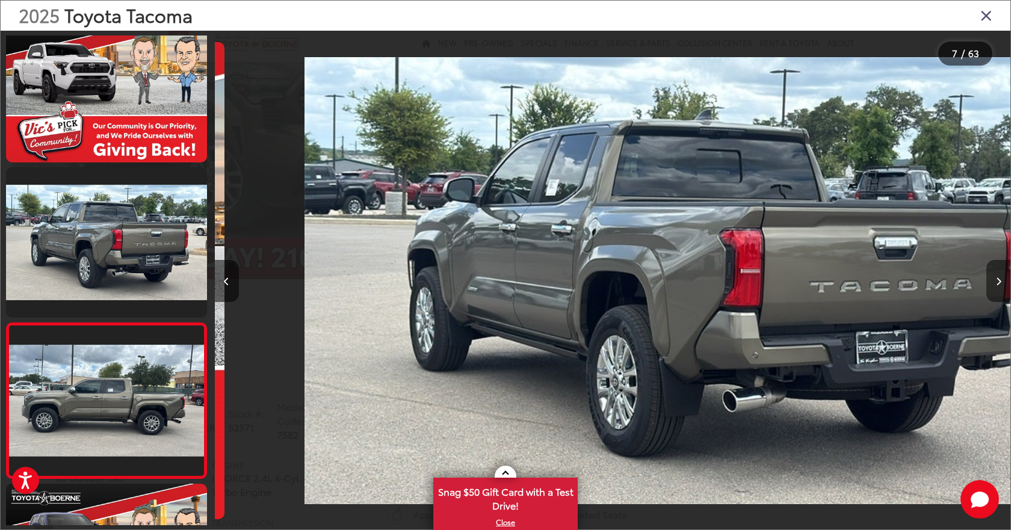
scroll to position [800, 0]
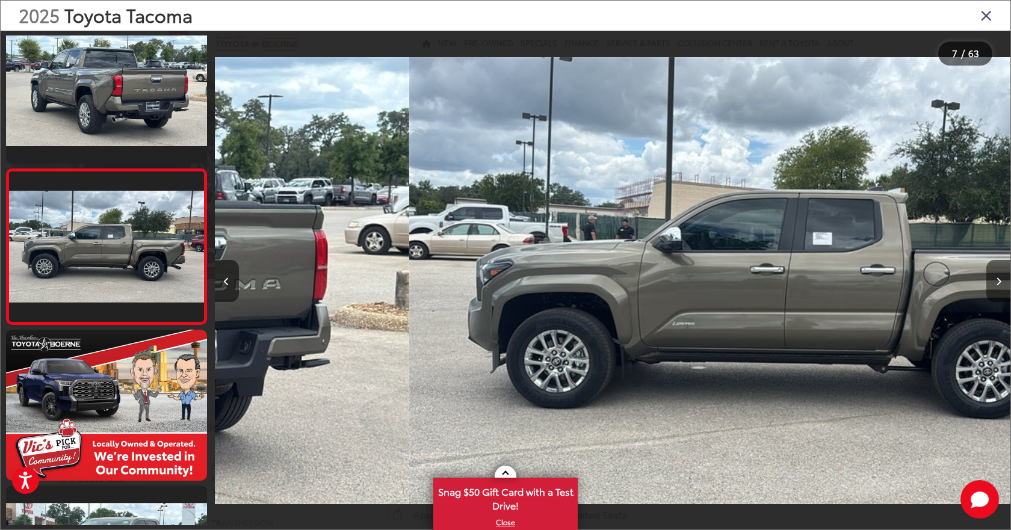
click at [995, 291] on button "Next image" at bounding box center [998, 281] width 24 height 42
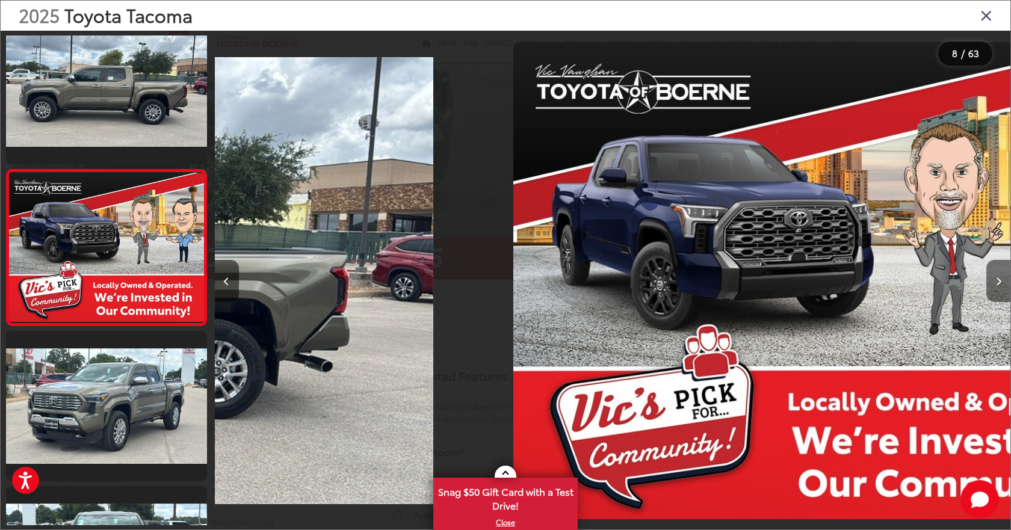
click at [995, 291] on button "Next image" at bounding box center [998, 281] width 24 height 42
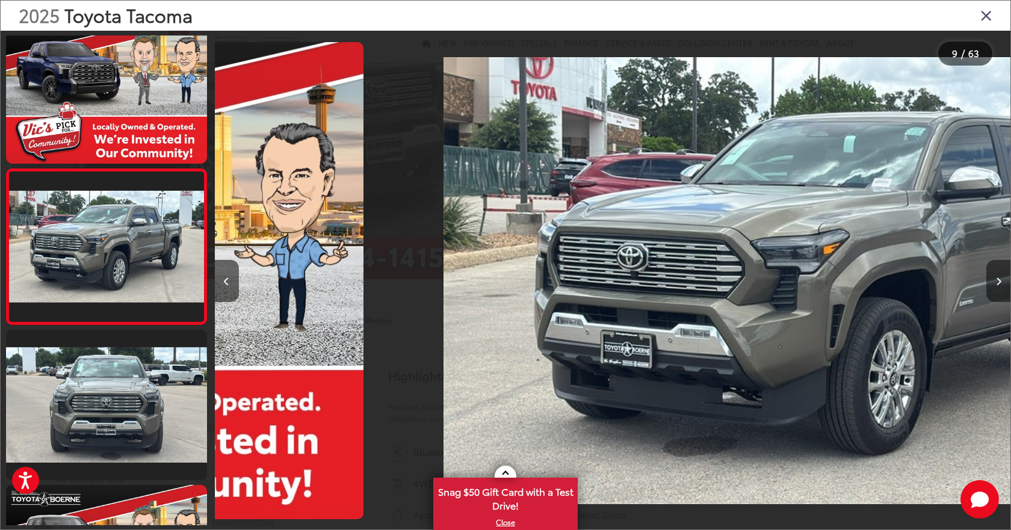
scroll to position [1112, 0]
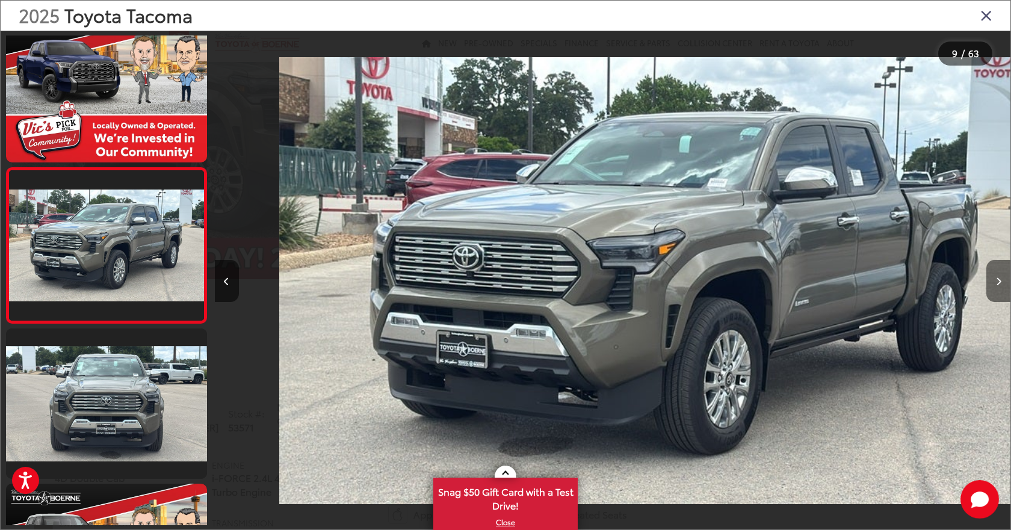
click at [995, 291] on button "Next image" at bounding box center [998, 281] width 24 height 42
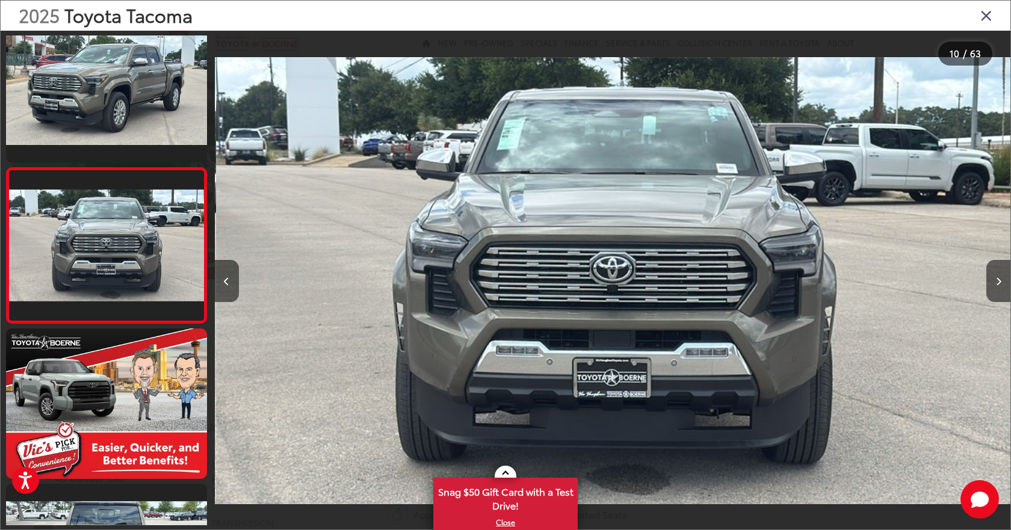
scroll to position [0, 7161]
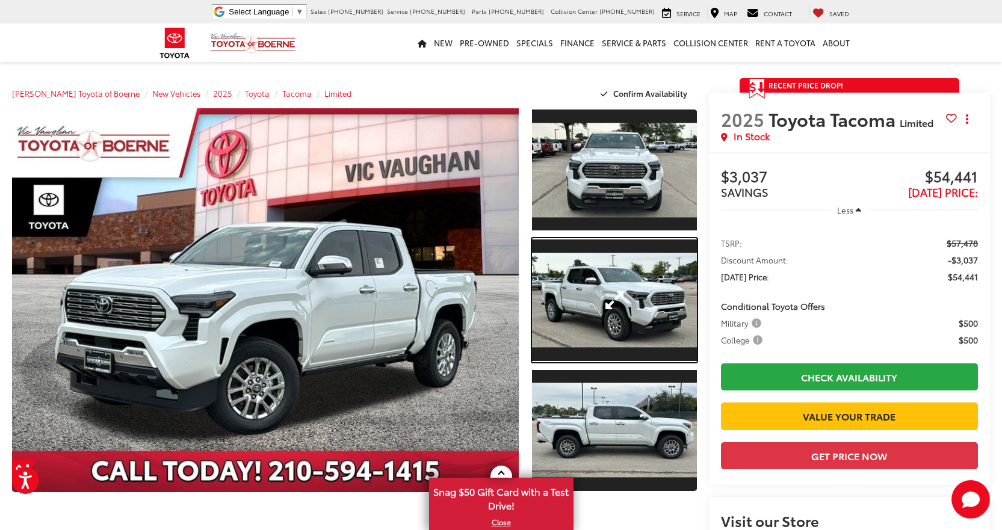
drag, startPoint x: 626, startPoint y: 327, endPoint x: 688, endPoint y: 353, distance: 67.5
click at [626, 327] on link "Expand Photo 2" at bounding box center [614, 299] width 165 height 123
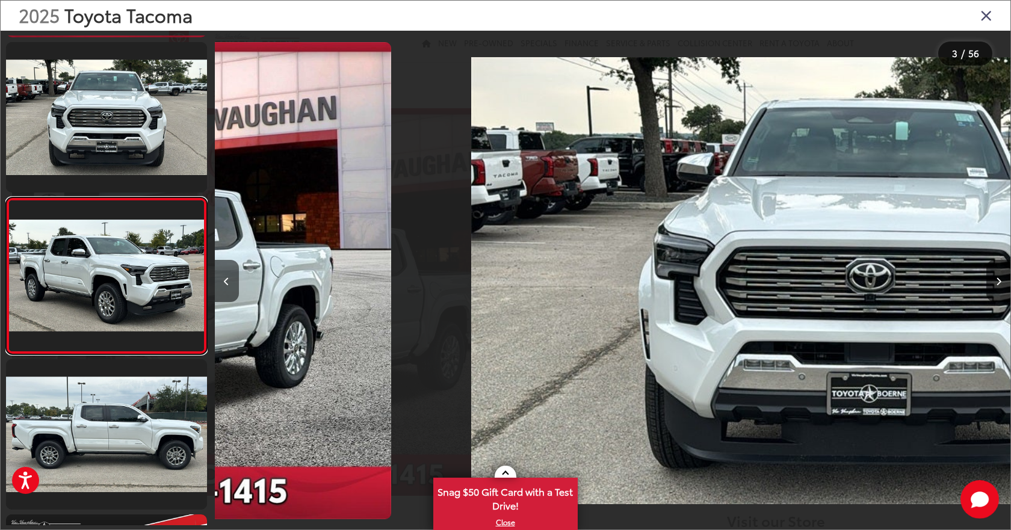
scroll to position [179, 0]
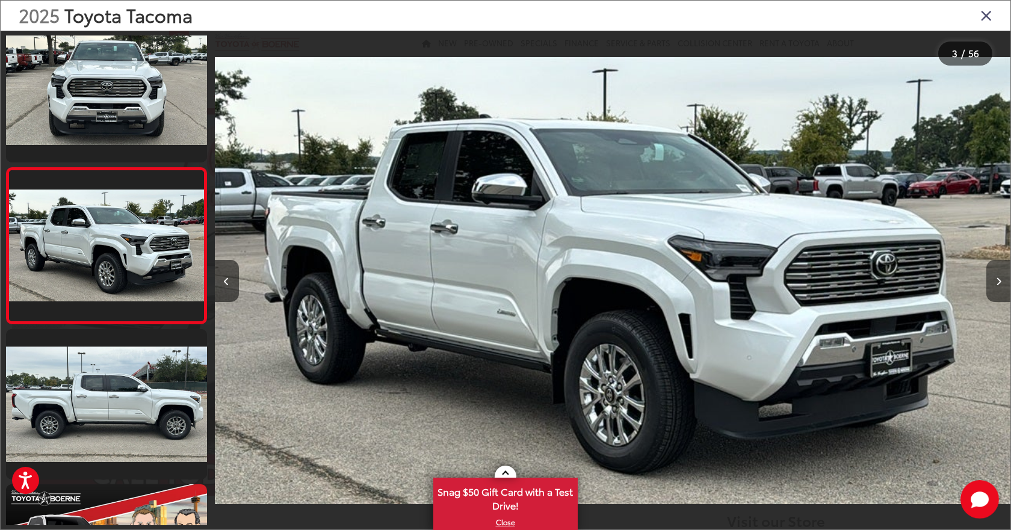
click at [996, 287] on button "Next image" at bounding box center [998, 281] width 24 height 42
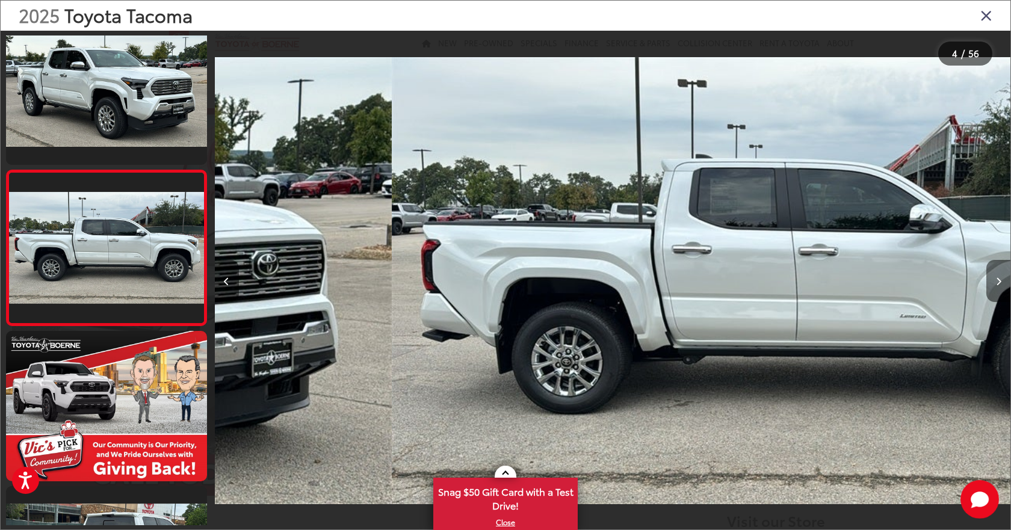
scroll to position [0, 2375]
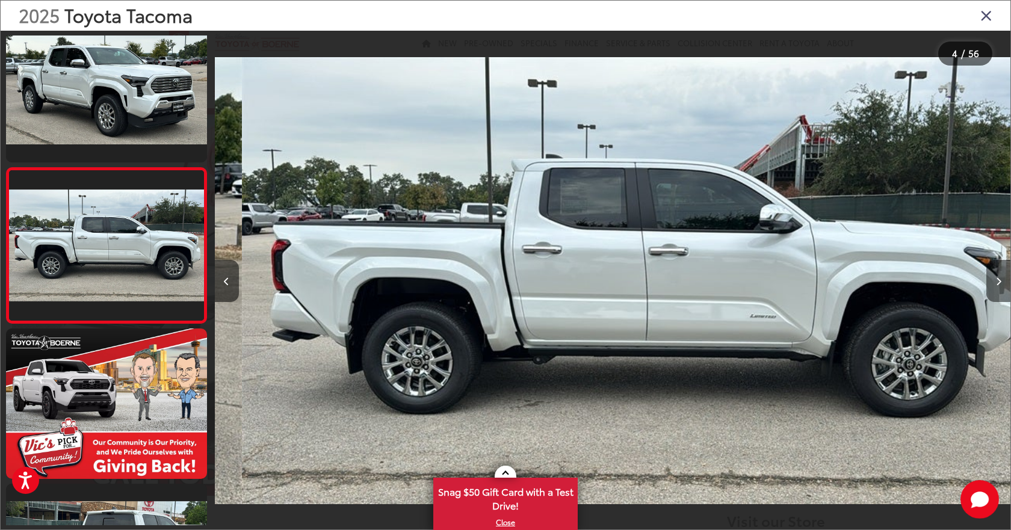
click at [998, 287] on button "Next image" at bounding box center [998, 281] width 24 height 42
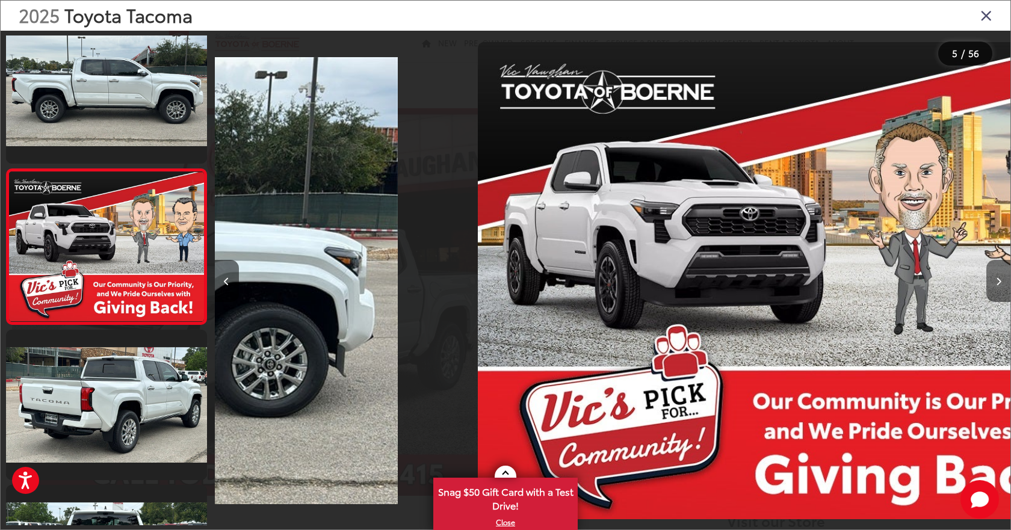
scroll to position [490, 0]
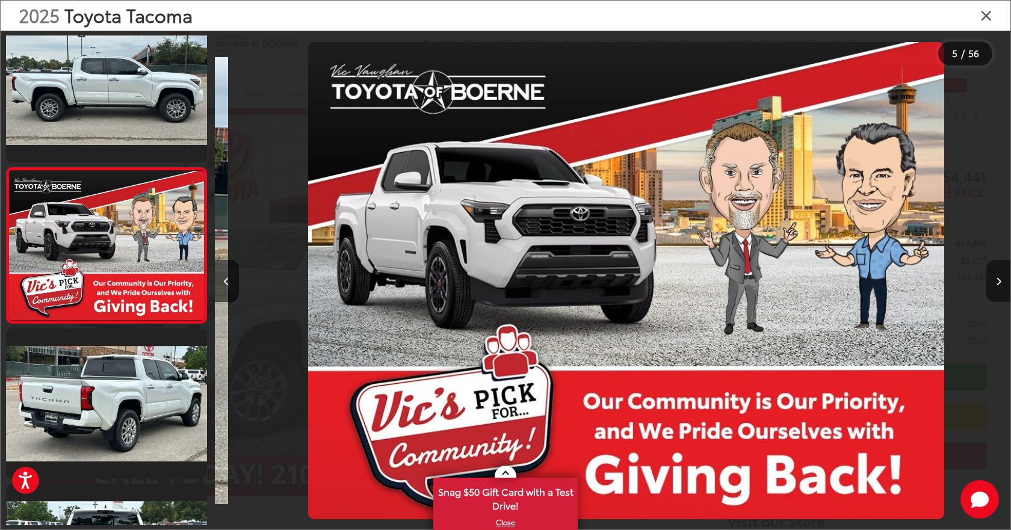
click at [998, 287] on button "Next image" at bounding box center [998, 281] width 24 height 42
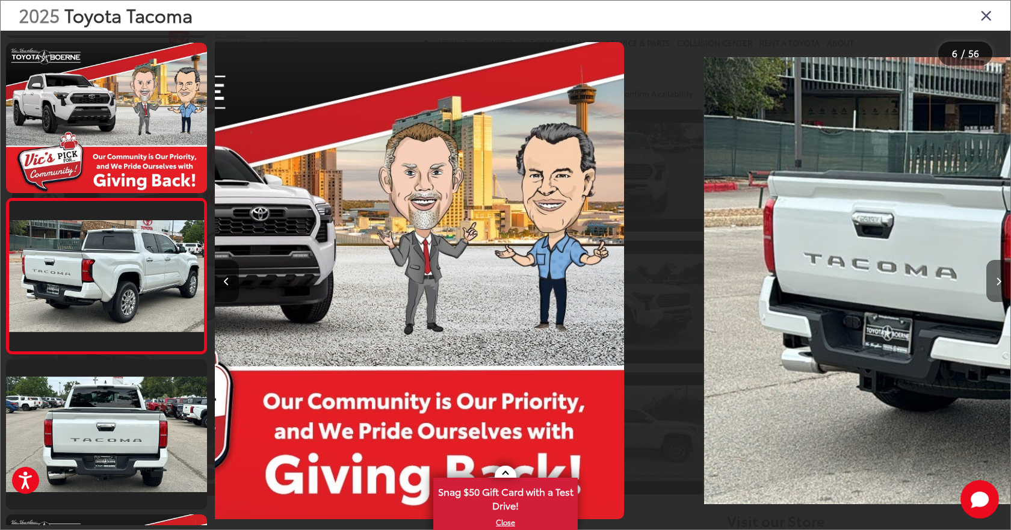
scroll to position [646, 0]
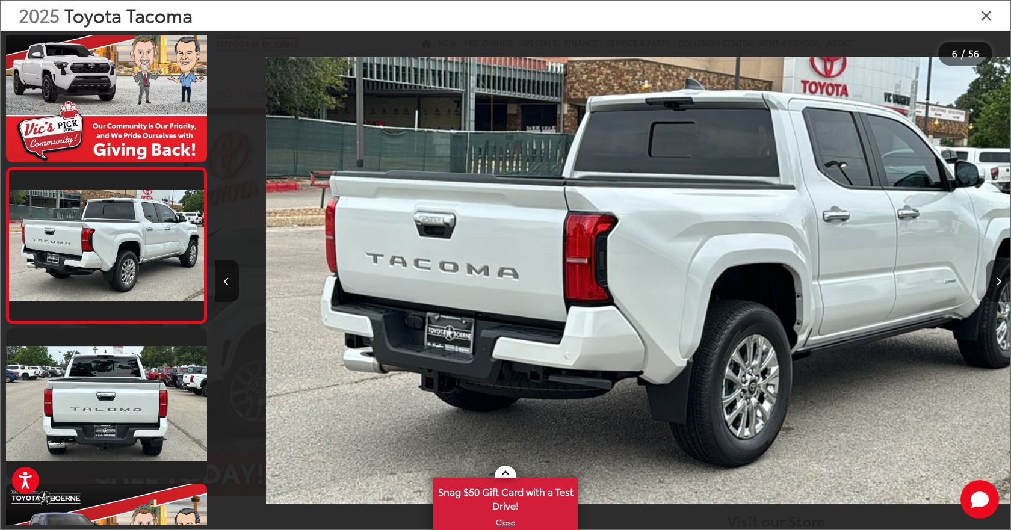
click at [998, 287] on button "Next image" at bounding box center [998, 281] width 24 height 42
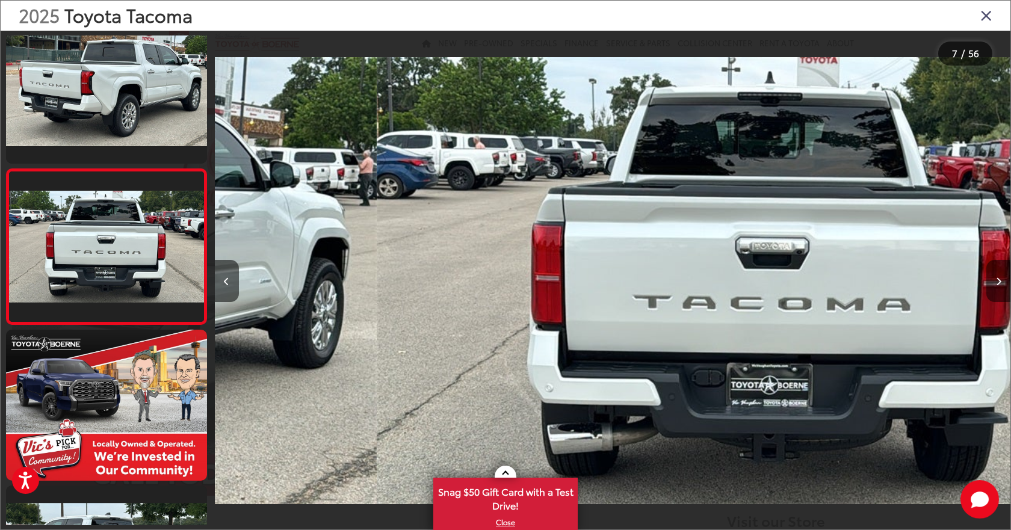
scroll to position [801, 0]
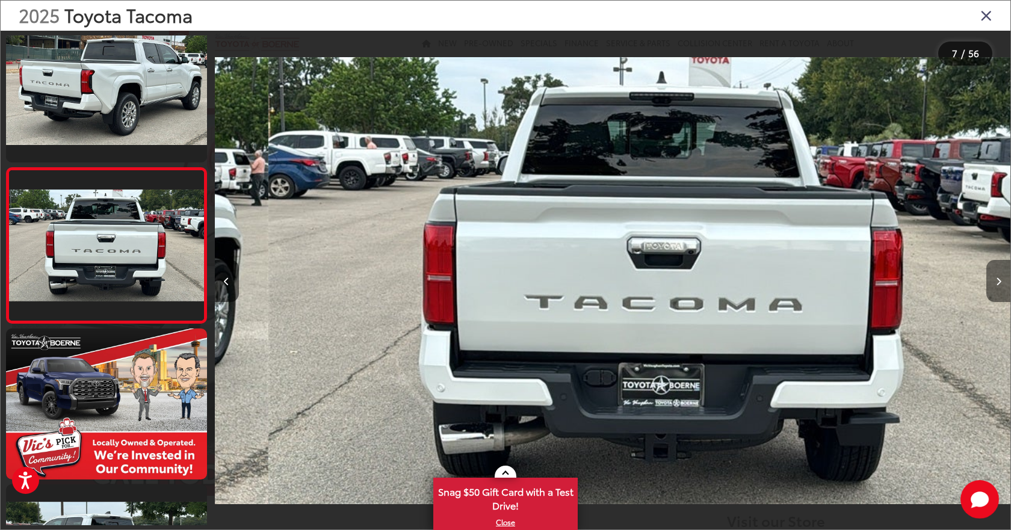
click at [998, 287] on button "Next image" at bounding box center [998, 281] width 24 height 42
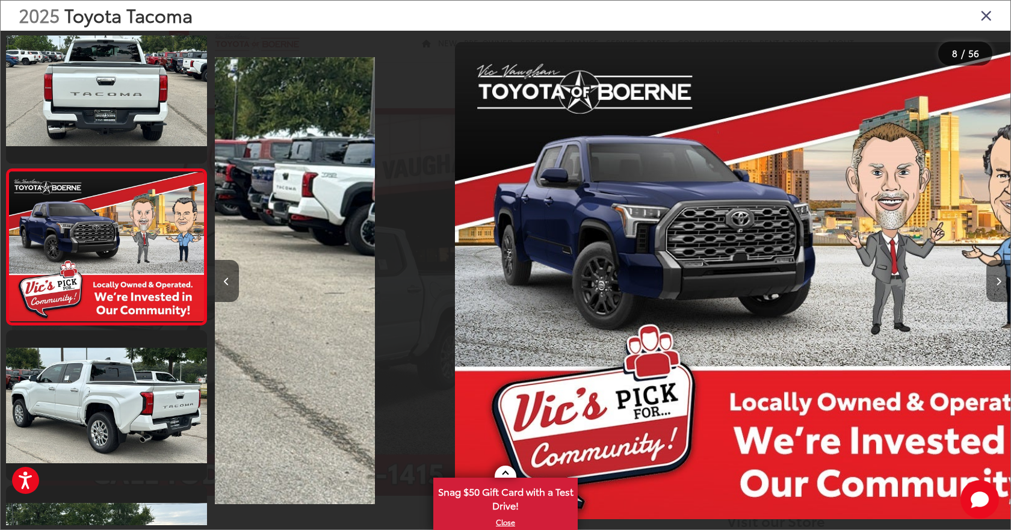
scroll to position [956, 0]
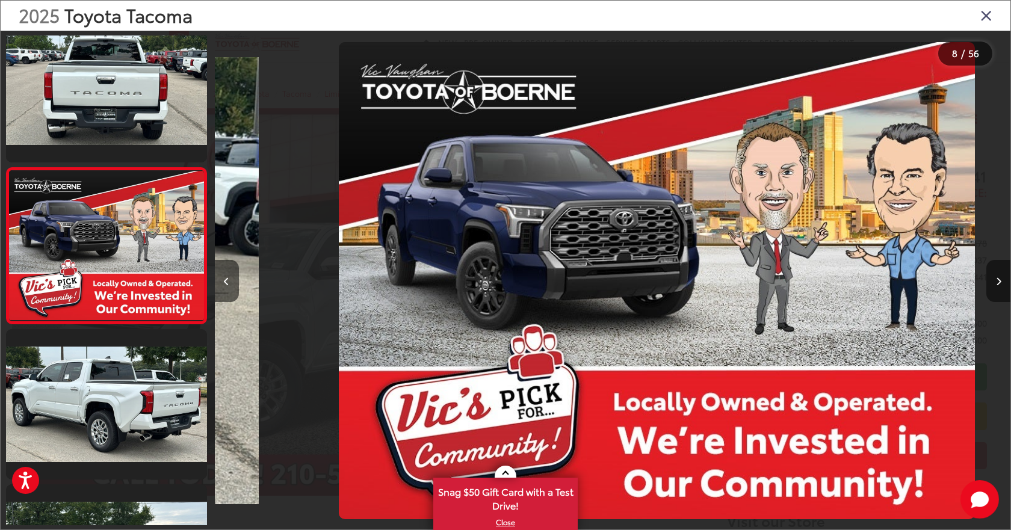
click at [998, 287] on button "Next image" at bounding box center [998, 281] width 24 height 42
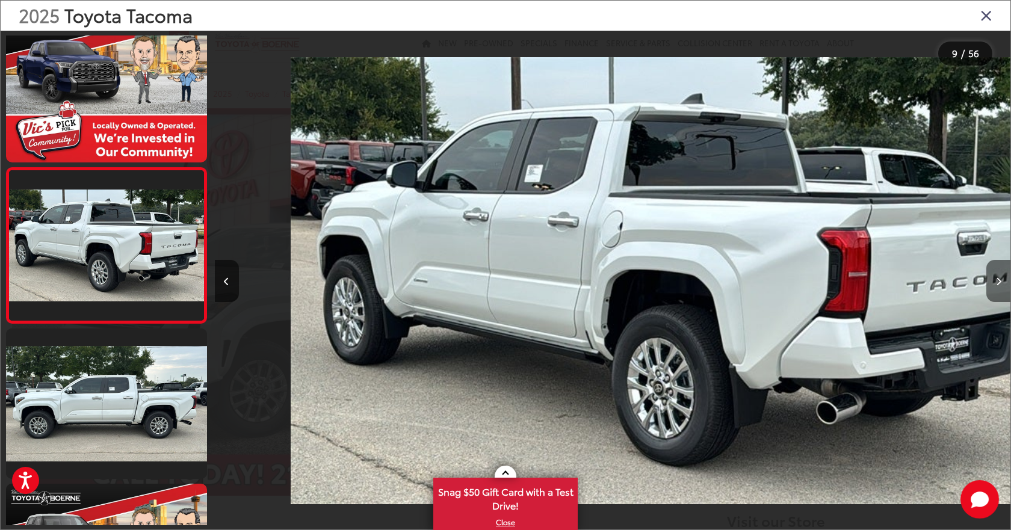
click at [998, 287] on button "Next image" at bounding box center [998, 281] width 24 height 42
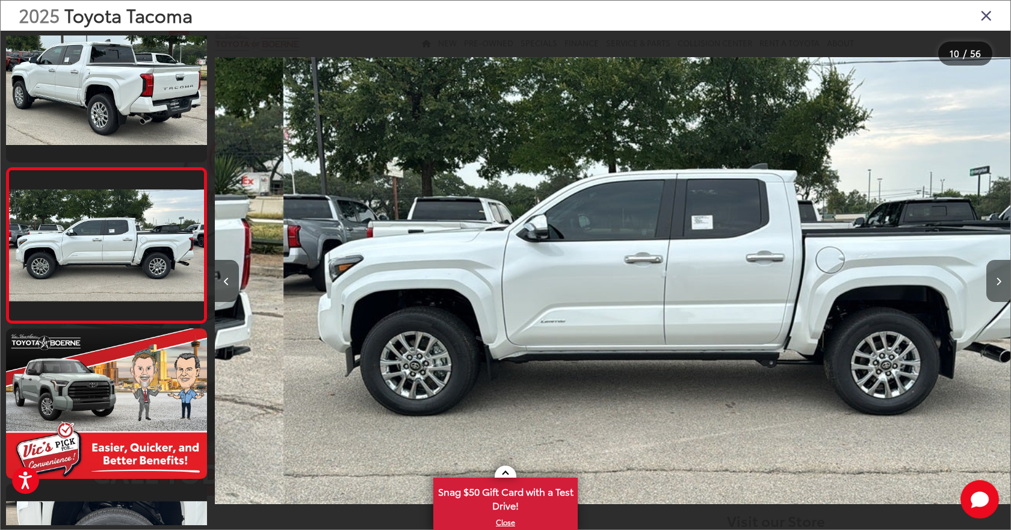
click at [998, 287] on button "Next image" at bounding box center [998, 281] width 24 height 42
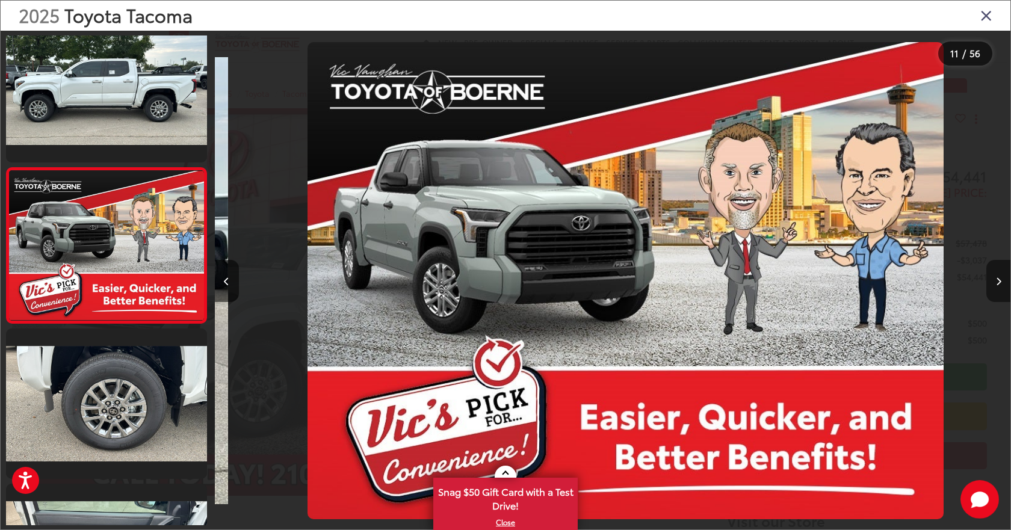
click at [998, 287] on button "Next image" at bounding box center [998, 281] width 24 height 42
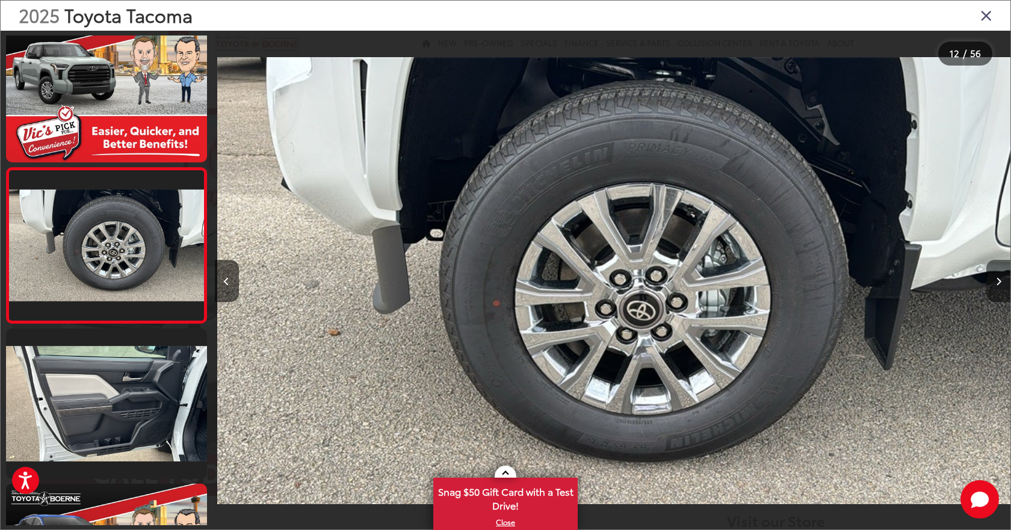
click at [998, 287] on button "Next image" at bounding box center [998, 281] width 24 height 42
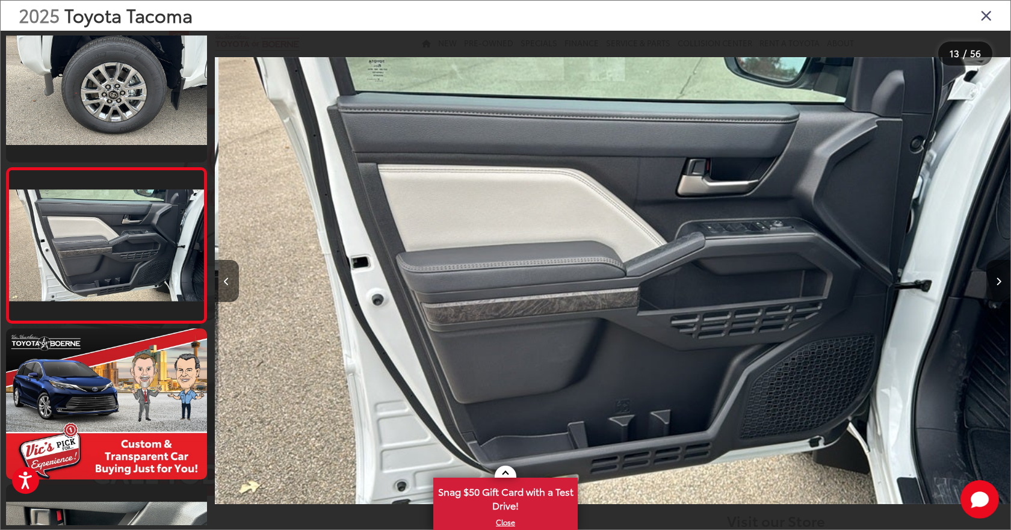
click at [998, 287] on button "Next image" at bounding box center [998, 281] width 24 height 42
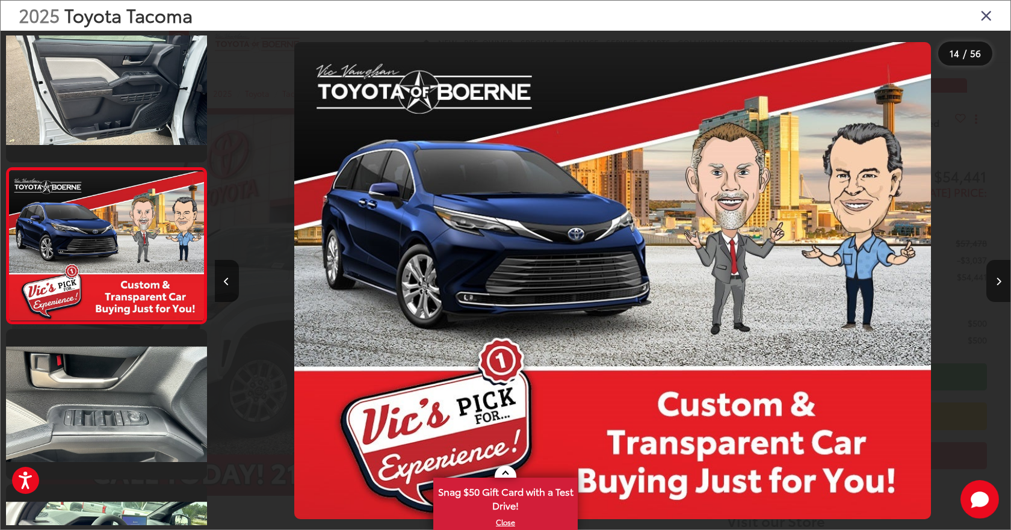
click at [998, 287] on button "Next image" at bounding box center [998, 281] width 24 height 42
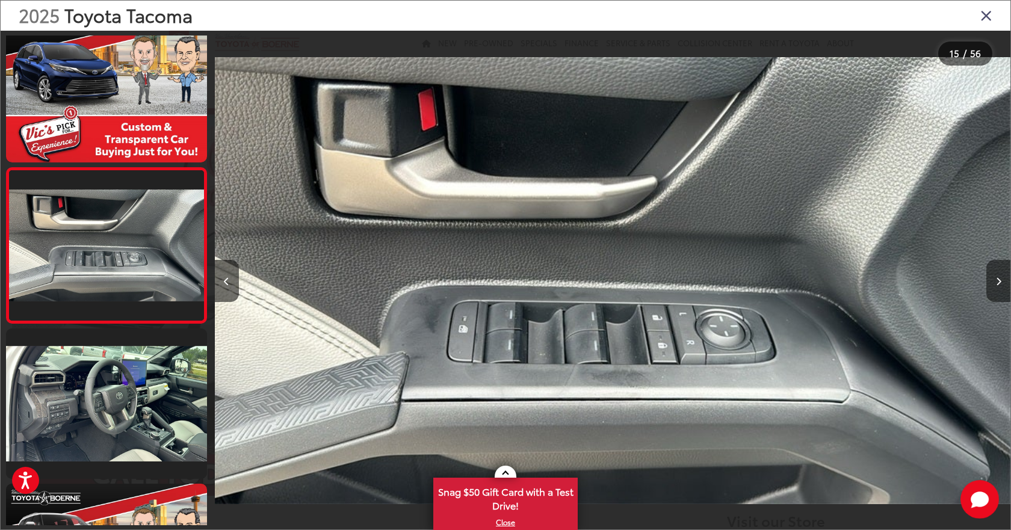
click at [1000, 291] on button "Next image" at bounding box center [998, 281] width 24 height 42
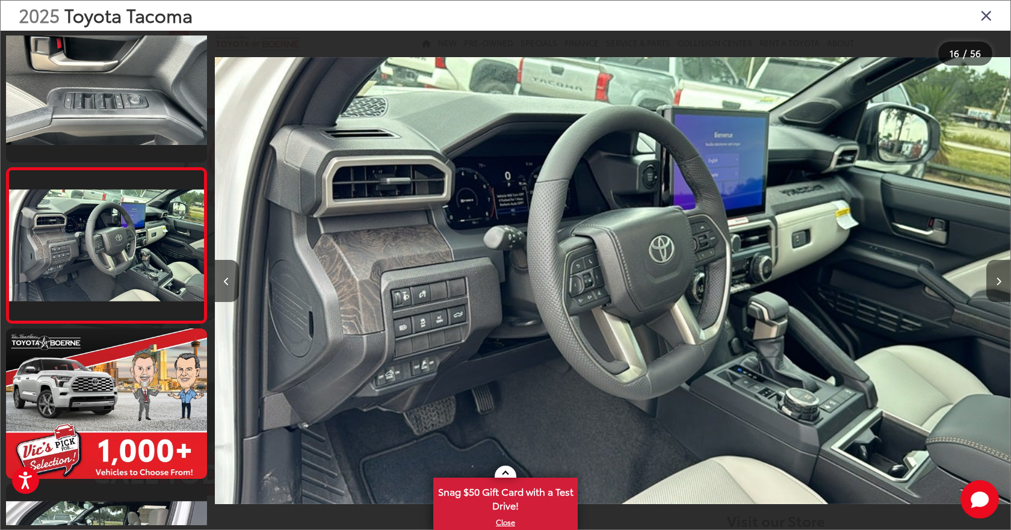
click at [1001, 288] on button "Next image" at bounding box center [998, 281] width 24 height 42
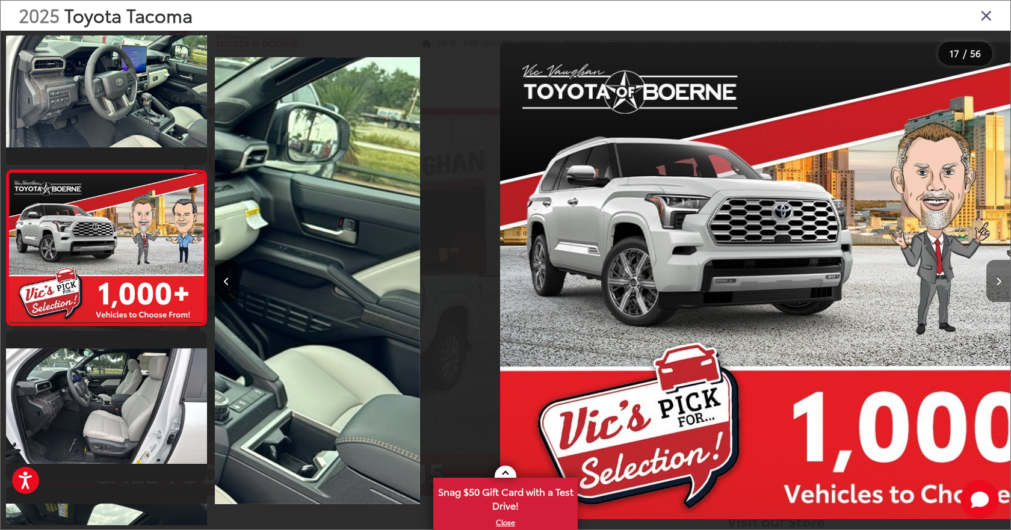
click at [1001, 288] on button "Next image" at bounding box center [998, 281] width 24 height 42
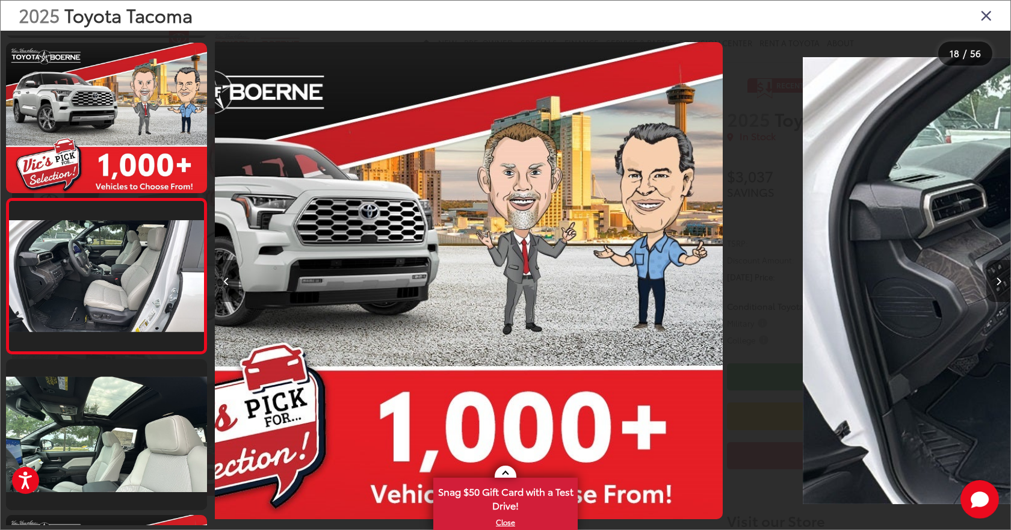
click at [1001, 287] on button "Next image" at bounding box center [998, 281] width 24 height 42
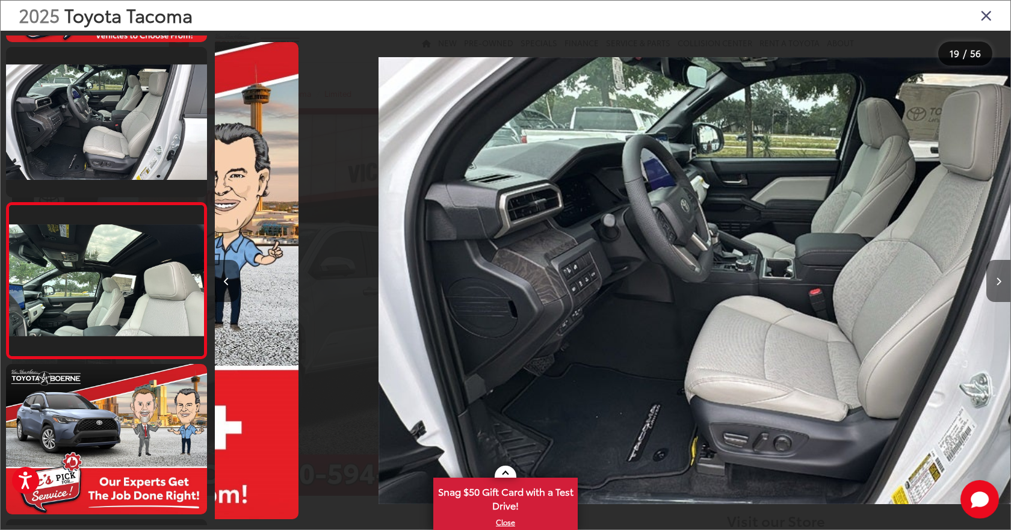
click at [1001, 287] on button "Next image" at bounding box center [998, 281] width 24 height 42
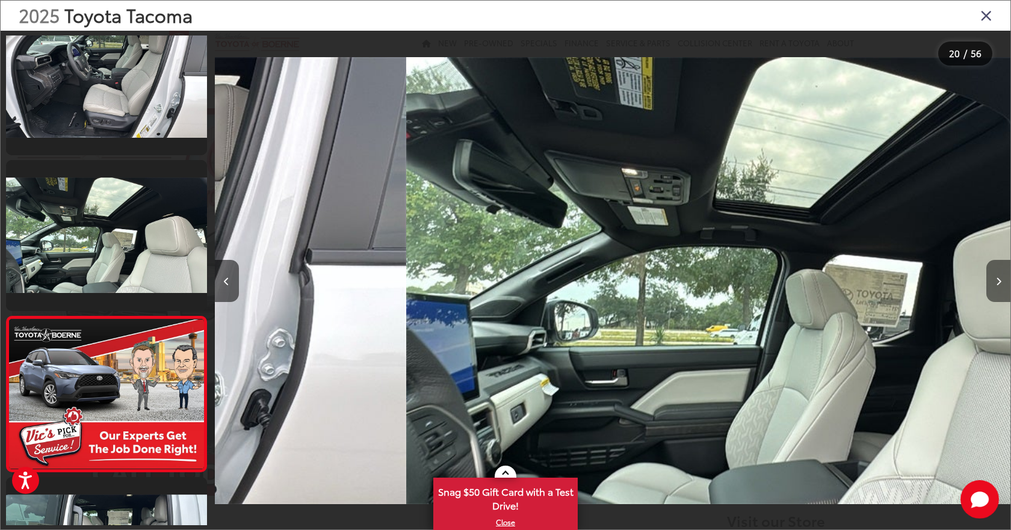
click at [1001, 287] on button "Next image" at bounding box center [998, 281] width 24 height 42
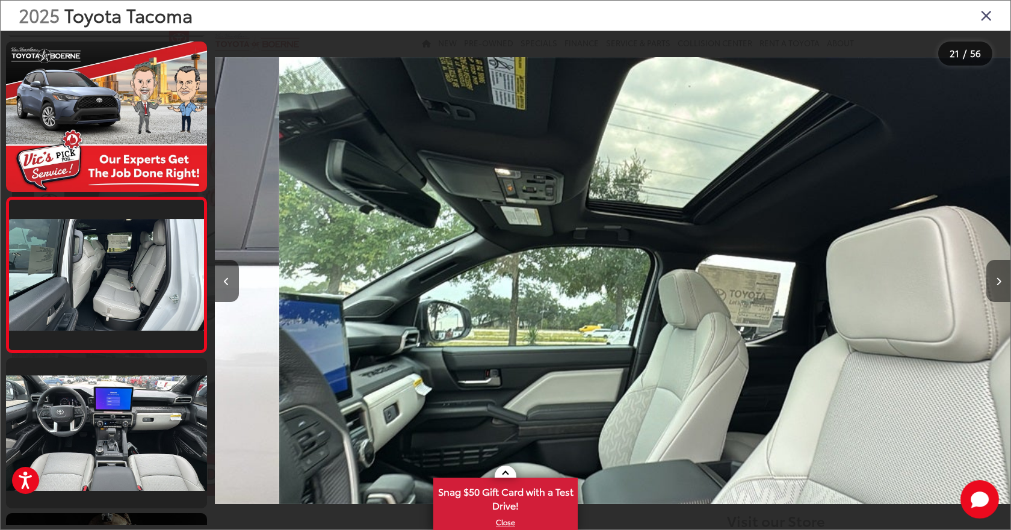
click at [1001, 287] on button "Next image" at bounding box center [998, 281] width 24 height 42
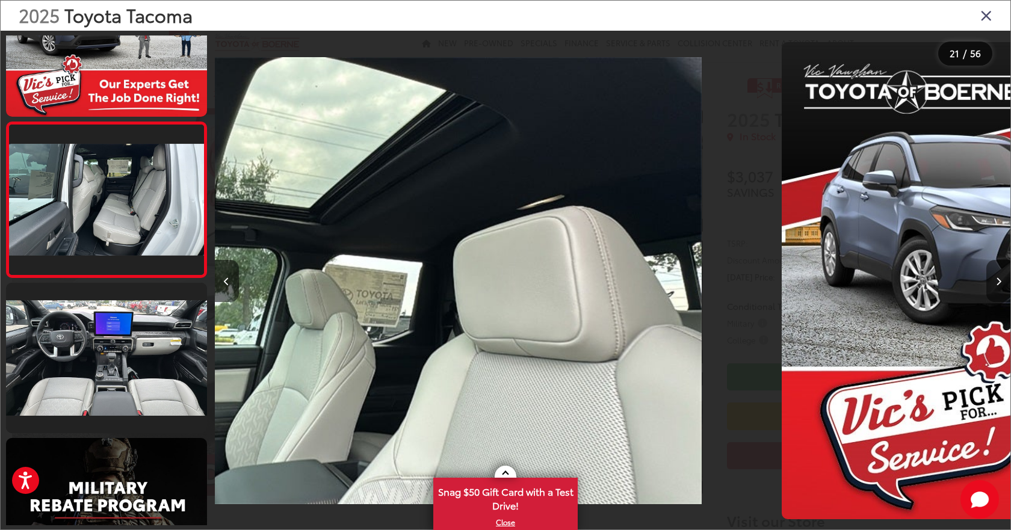
click at [1001, 287] on button "Next image" at bounding box center [998, 281] width 24 height 42
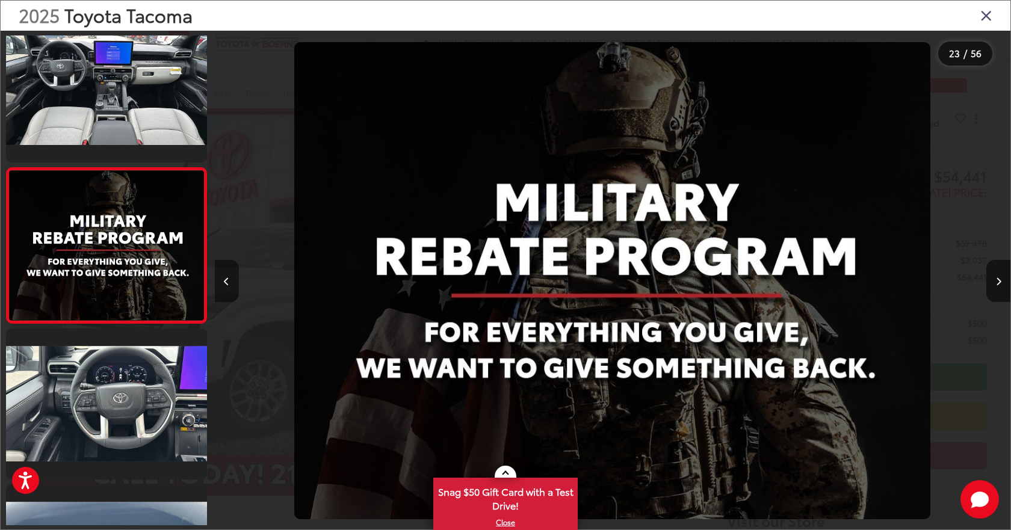
click at [228, 284] on icon "Previous image" at bounding box center [226, 281] width 5 height 8
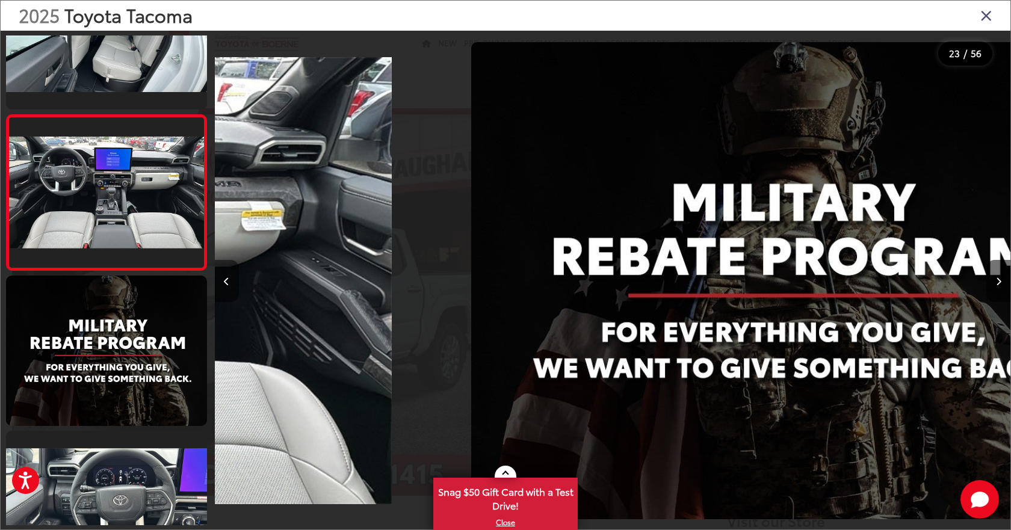
click at [228, 284] on icon "Previous image" at bounding box center [226, 281] width 5 height 8
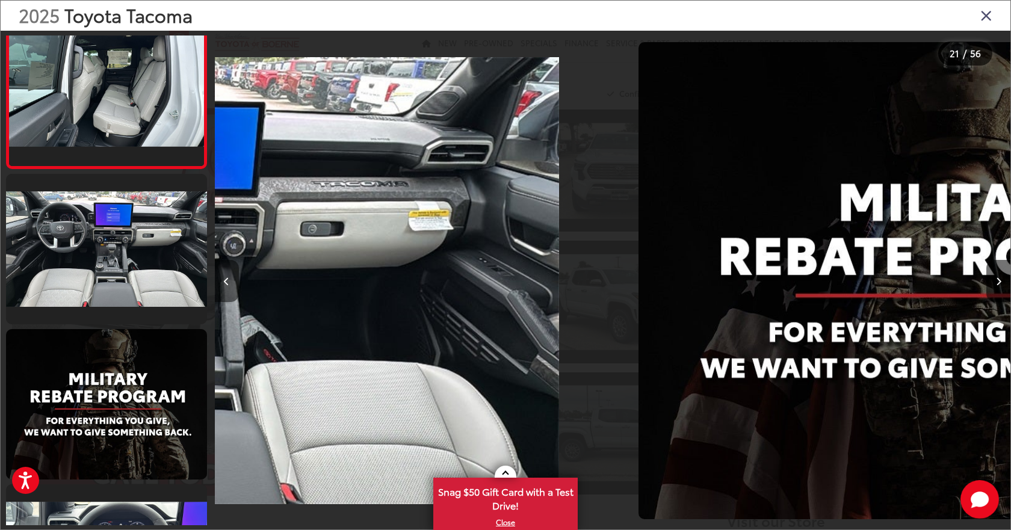
click at [228, 284] on icon "Previous image" at bounding box center [226, 281] width 5 height 8
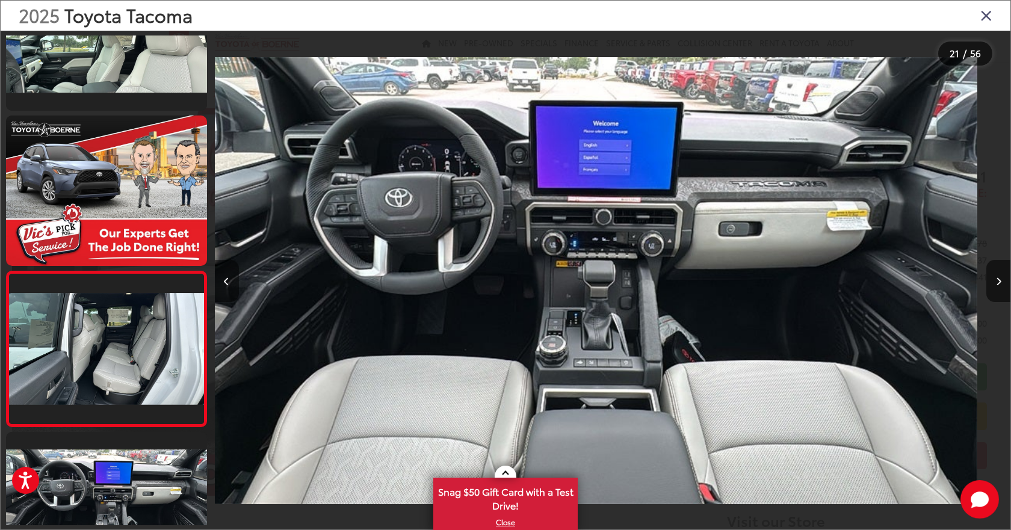
click at [228, 284] on icon "Previous image" at bounding box center [226, 281] width 5 height 8
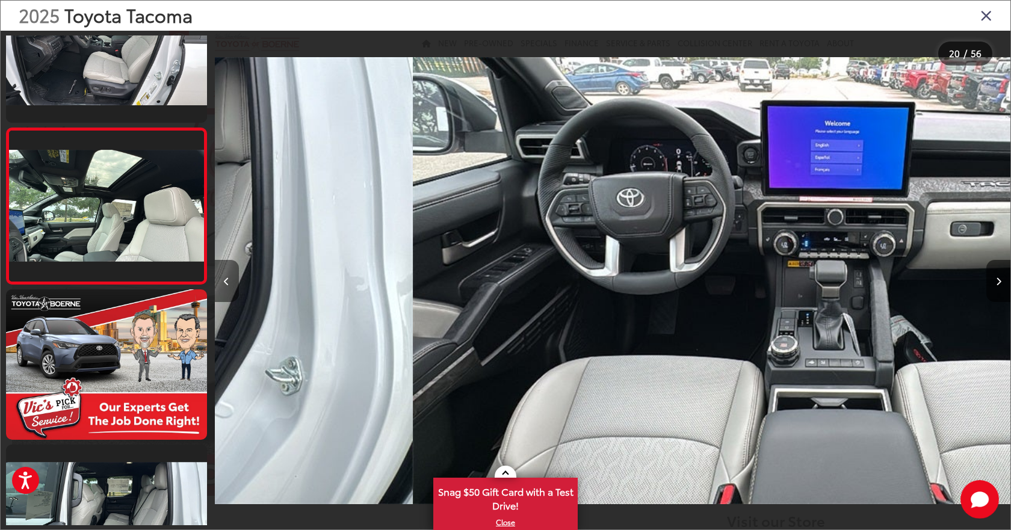
click at [228, 284] on icon "Previous image" at bounding box center [226, 281] width 5 height 8
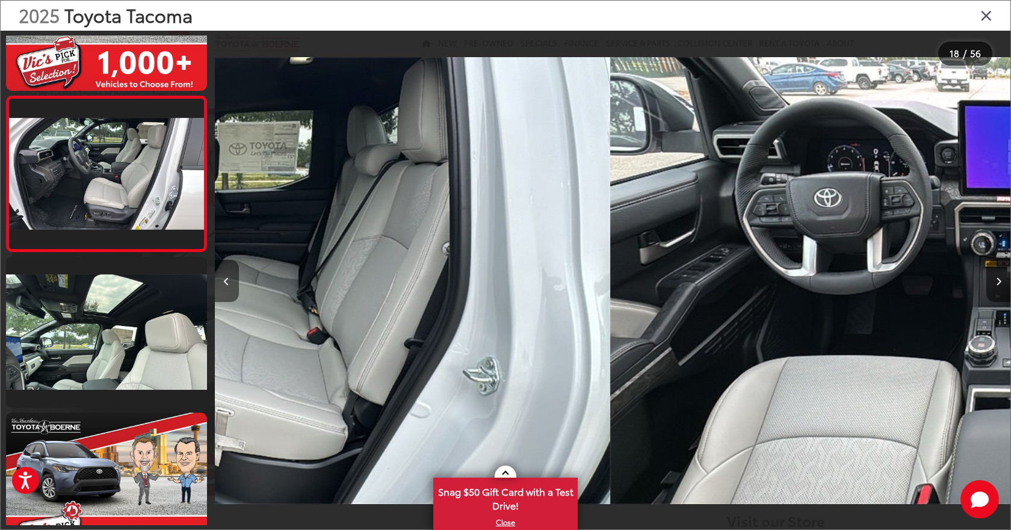
click at [228, 284] on icon "Previous image" at bounding box center [226, 281] width 5 height 8
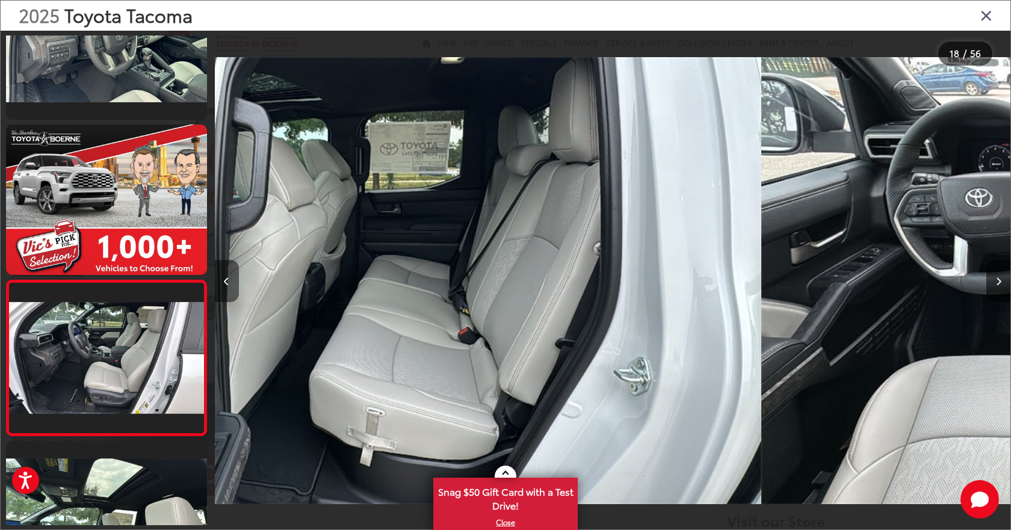
click at [228, 284] on icon "Previous image" at bounding box center [226, 281] width 5 height 8
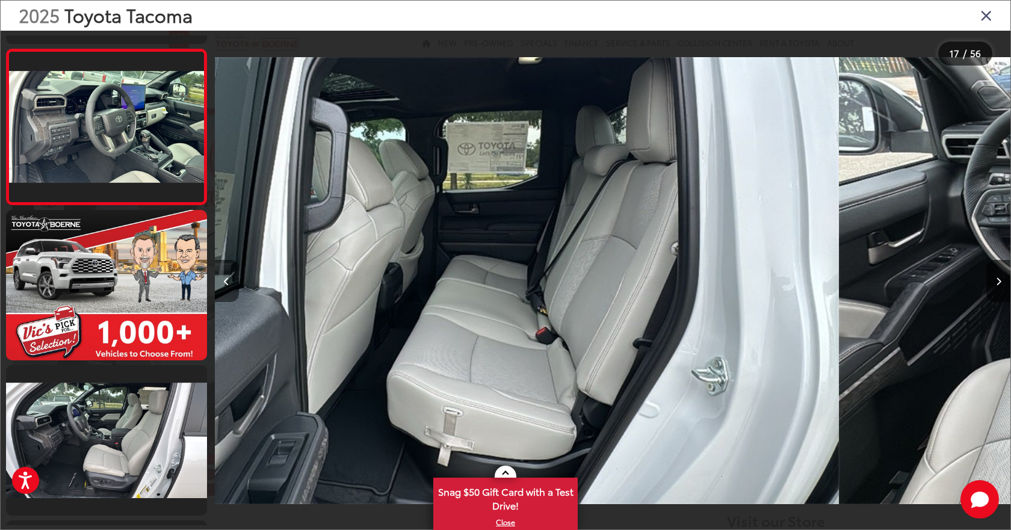
click at [228, 284] on icon "Previous image" at bounding box center [226, 281] width 5 height 8
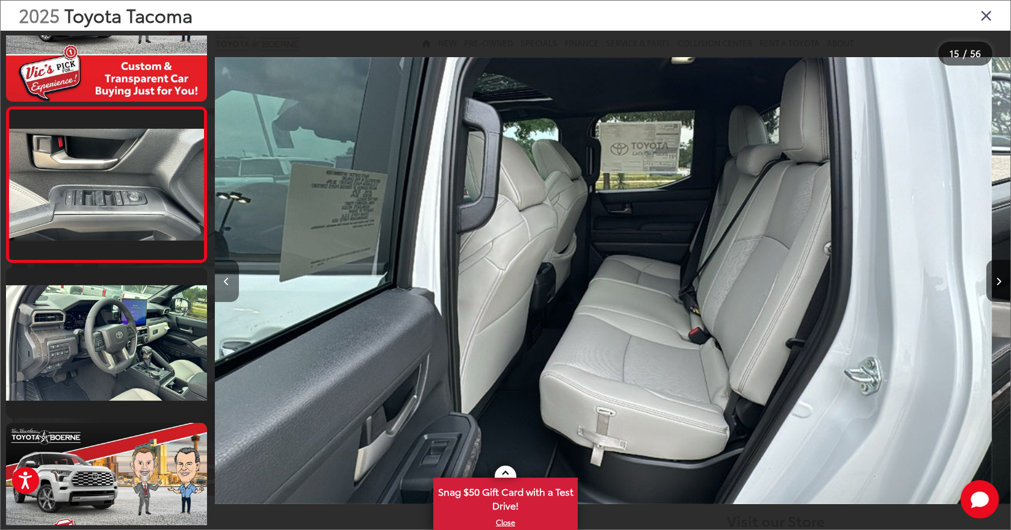
click at [228, 284] on icon "Previous image" at bounding box center [226, 281] width 5 height 8
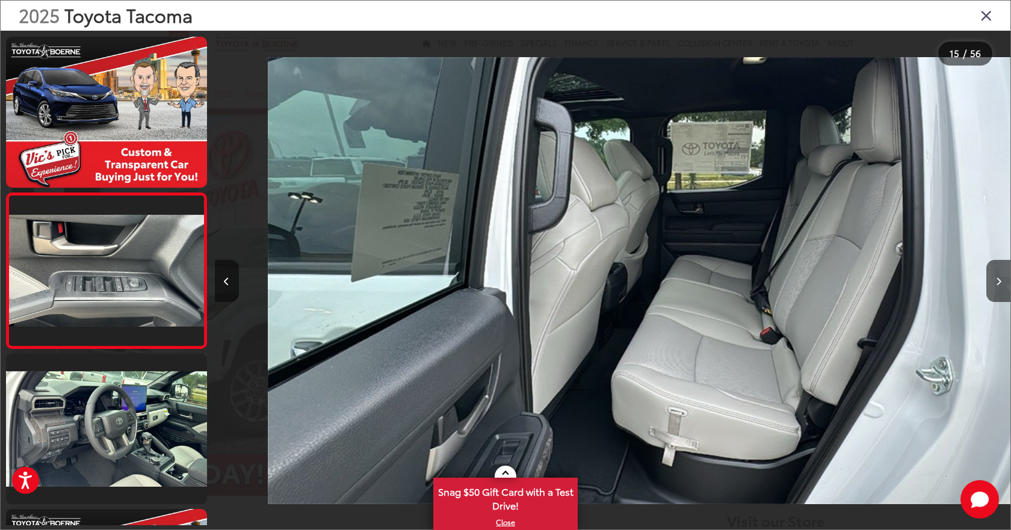
click at [228, 284] on icon "Previous image" at bounding box center [226, 281] width 5 height 8
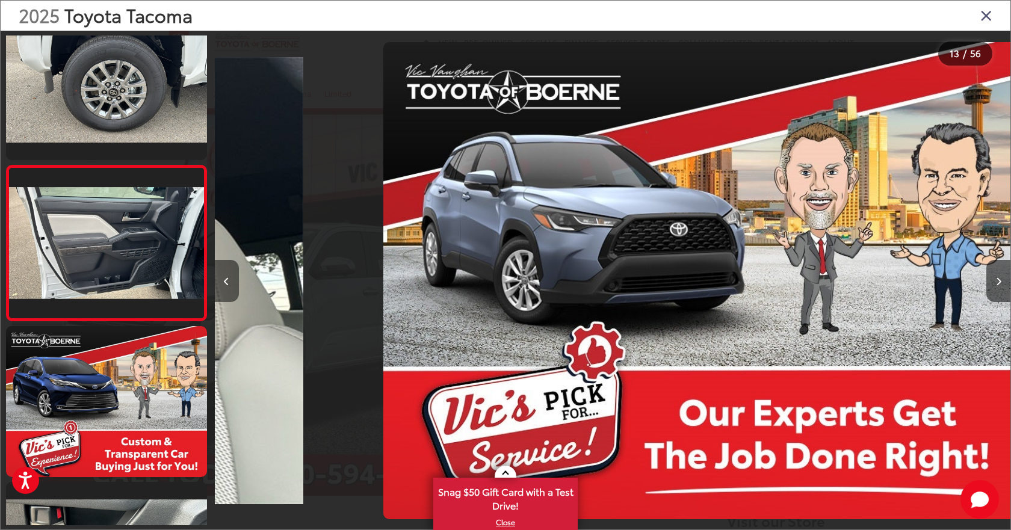
click at [228, 284] on icon "Previous image" at bounding box center [226, 281] width 5 height 8
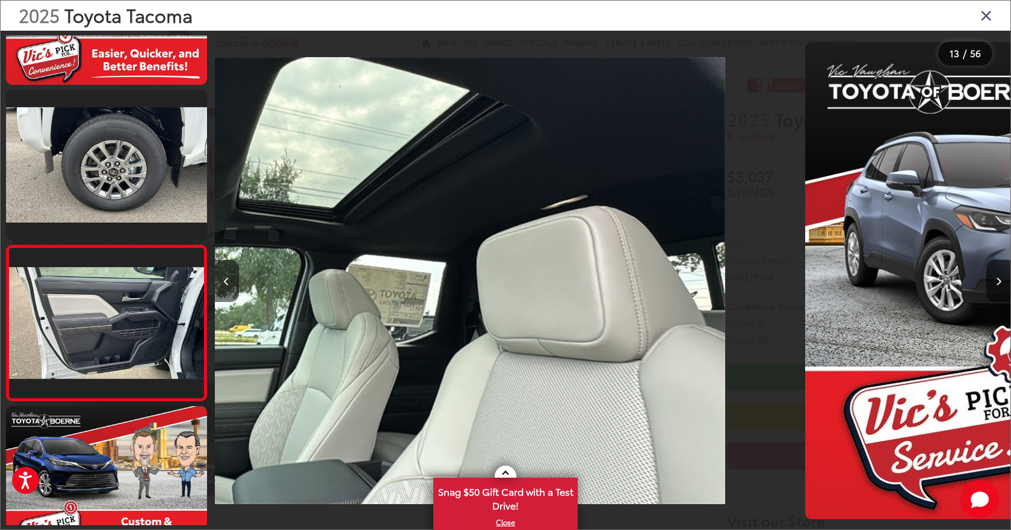
click at [228, 284] on icon "Previous image" at bounding box center [226, 281] width 5 height 8
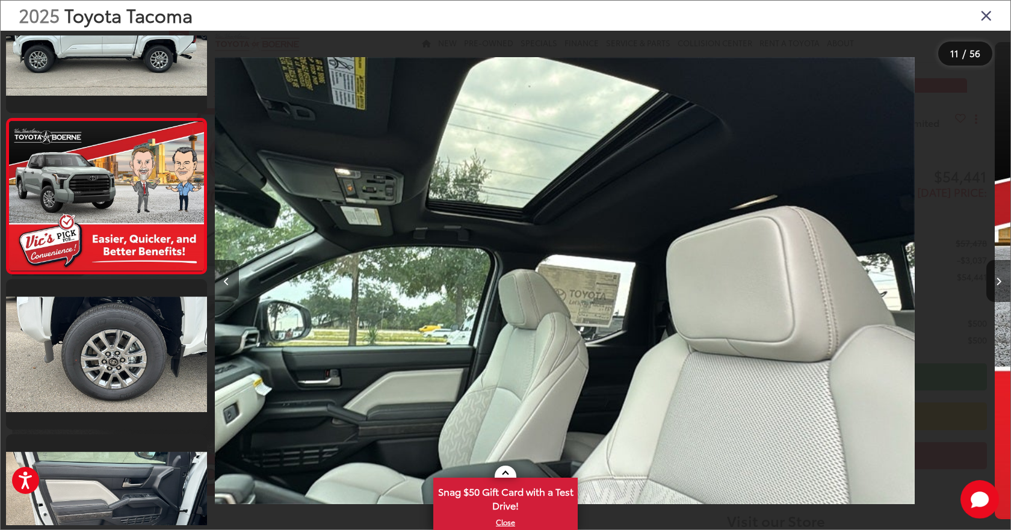
click at [228, 284] on icon "Previous image" at bounding box center [226, 281] width 5 height 8
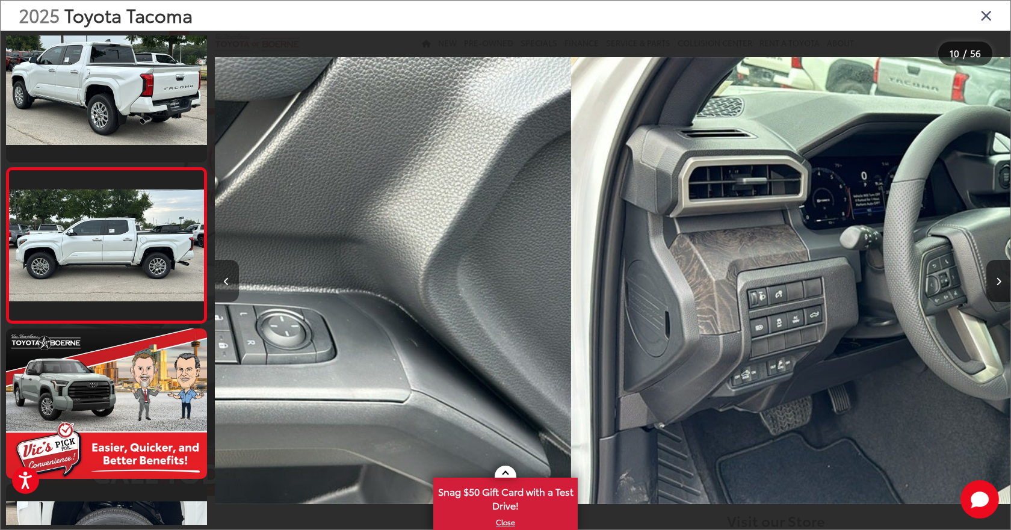
click at [228, 284] on icon "Previous image" at bounding box center [226, 281] width 5 height 8
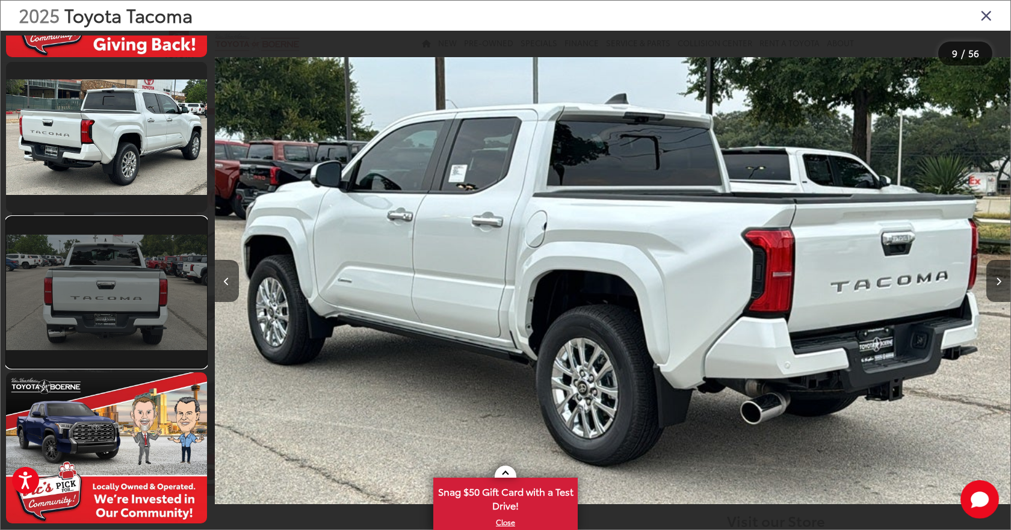
click at [140, 271] on link at bounding box center [106, 292] width 201 height 150
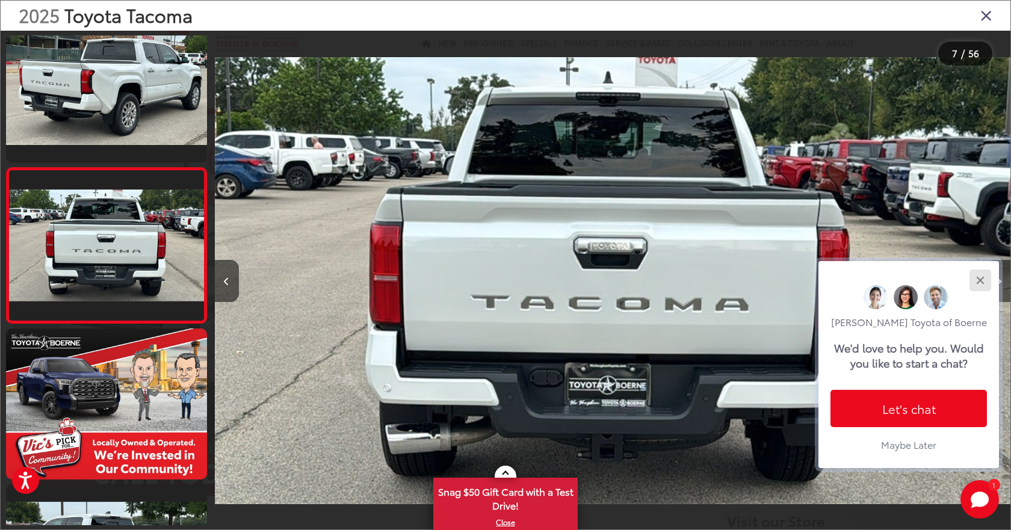
click at [981, 279] on div "Close" at bounding box center [980, 280] width 8 height 8
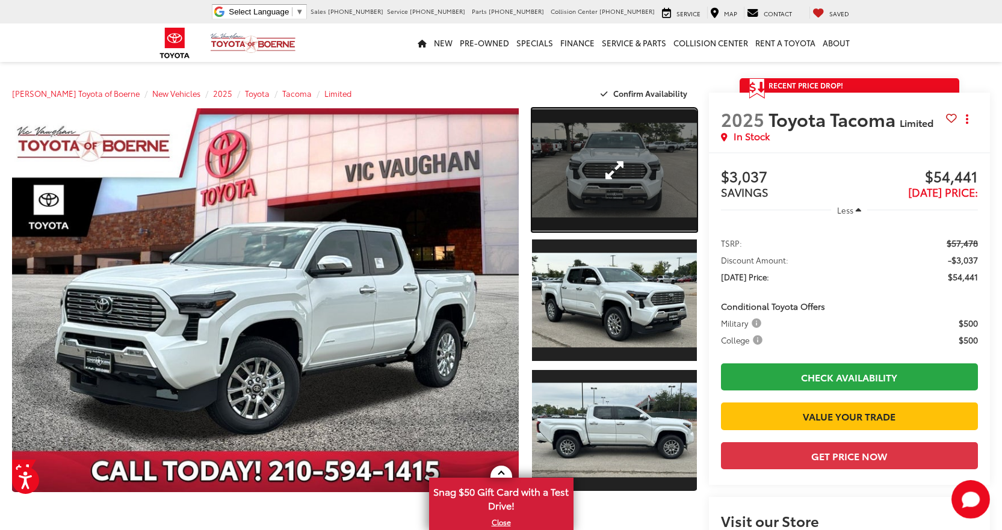
click at [649, 180] on link "Expand Photo 1" at bounding box center [614, 169] width 165 height 123
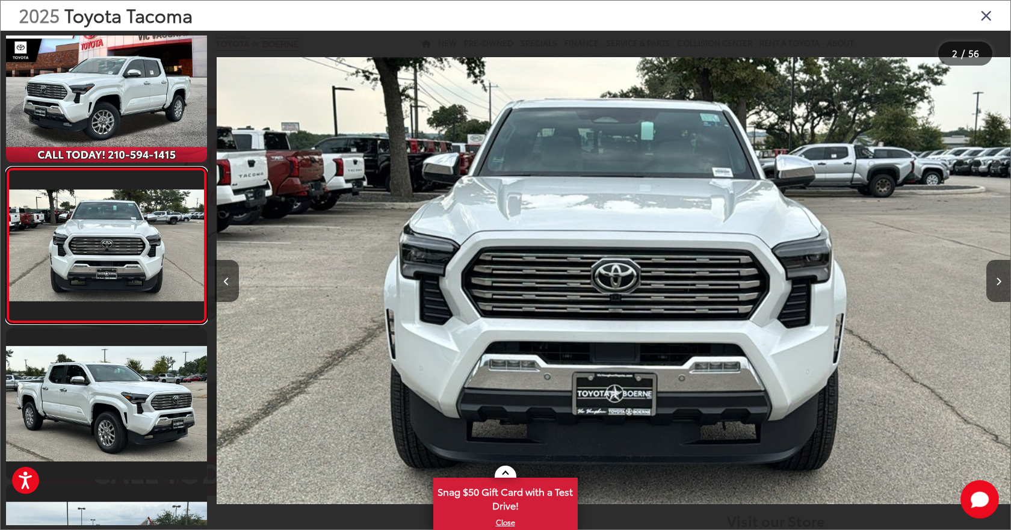
scroll to position [0, 795]
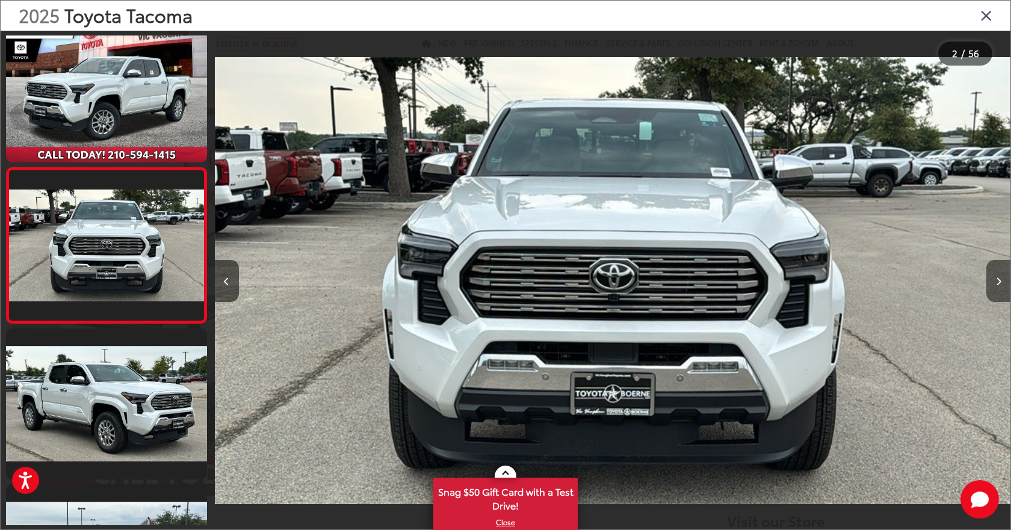
click at [996, 278] on icon "Next image" at bounding box center [998, 281] width 5 height 8
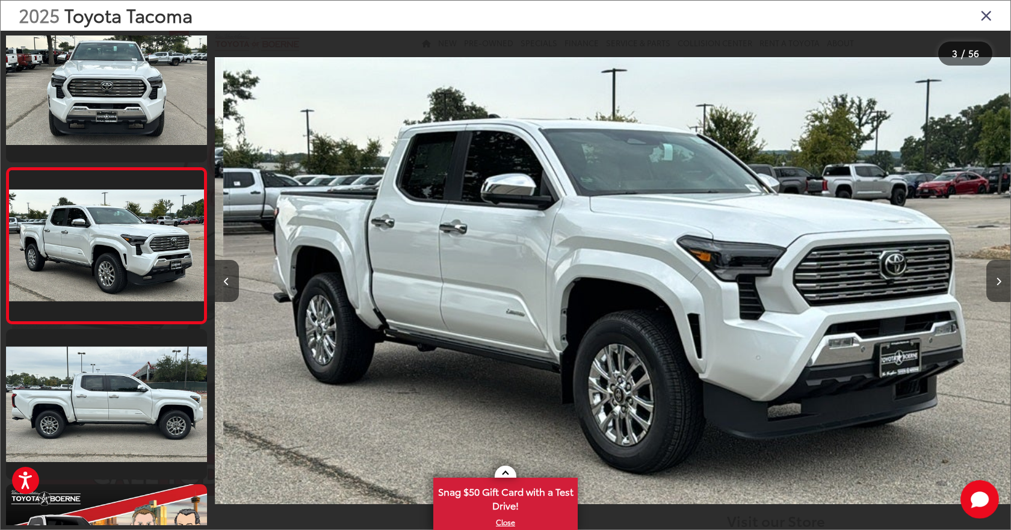
scroll to position [0, 1591]
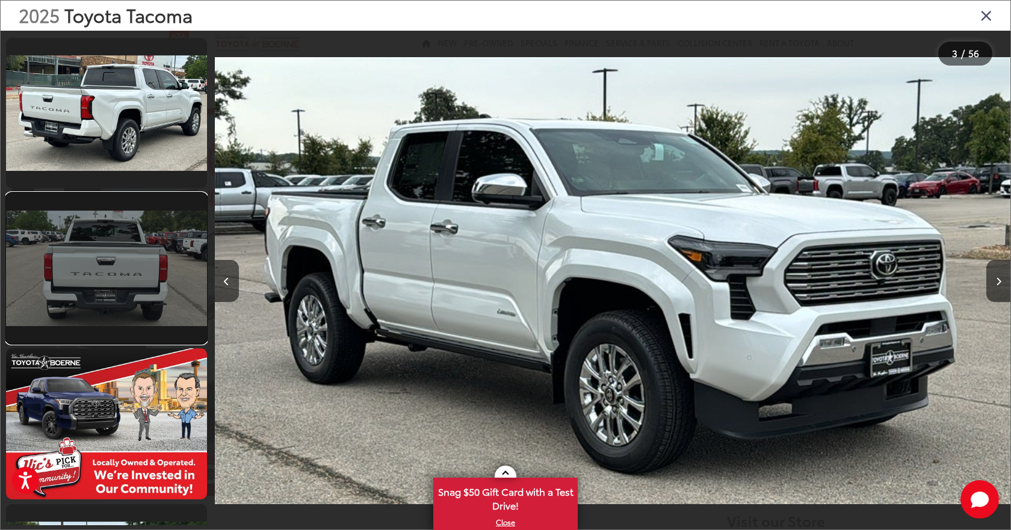
click at [149, 270] on link at bounding box center [106, 268] width 201 height 150
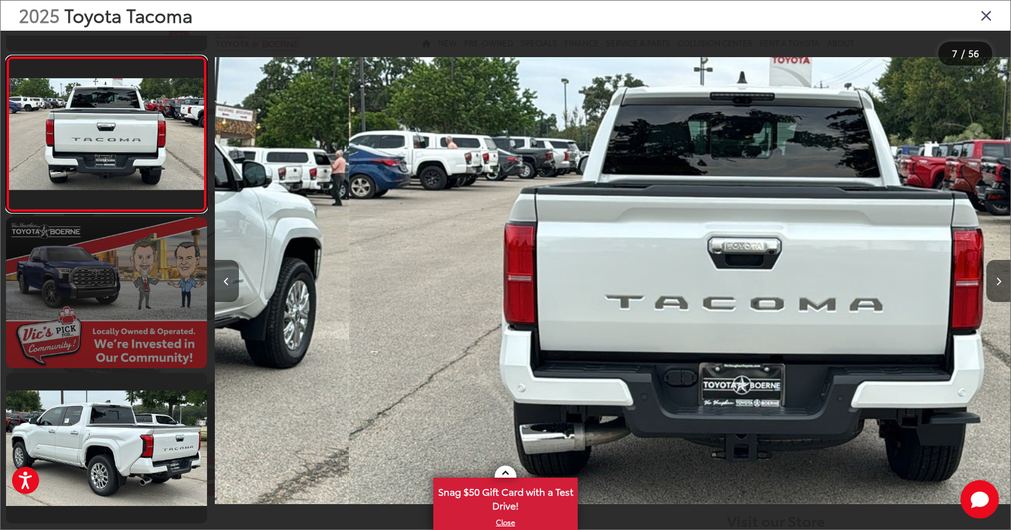
scroll to position [921, 0]
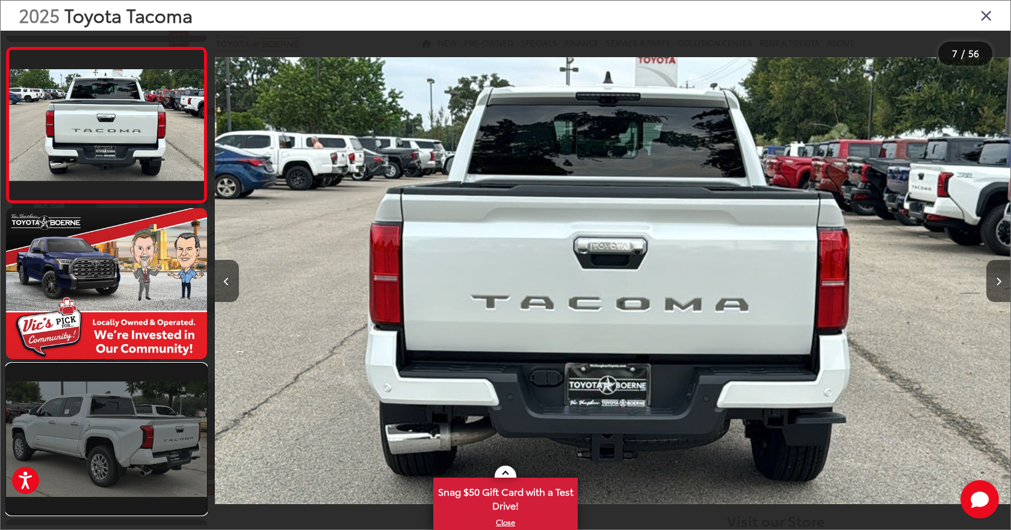
click at [167, 414] on link at bounding box center [106, 439] width 201 height 150
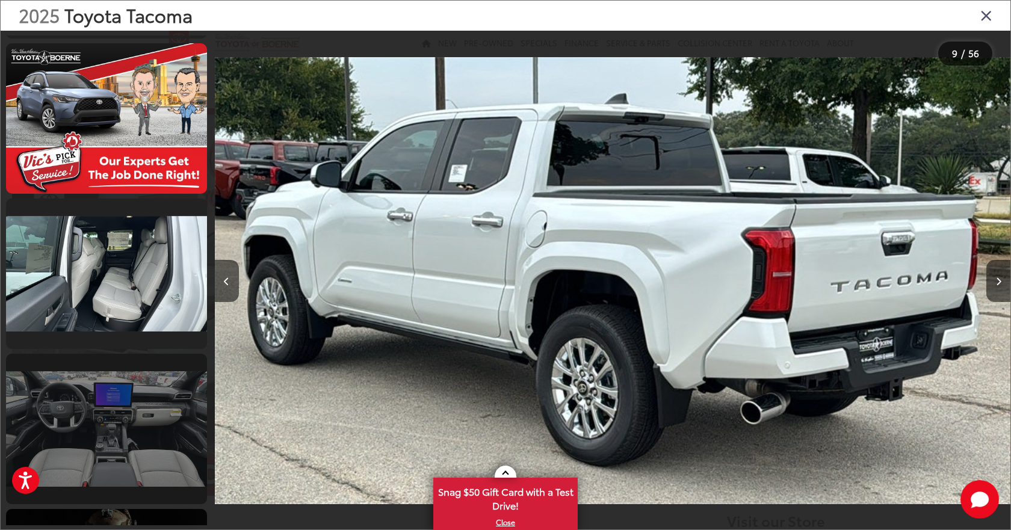
scroll to position [2977, 0]
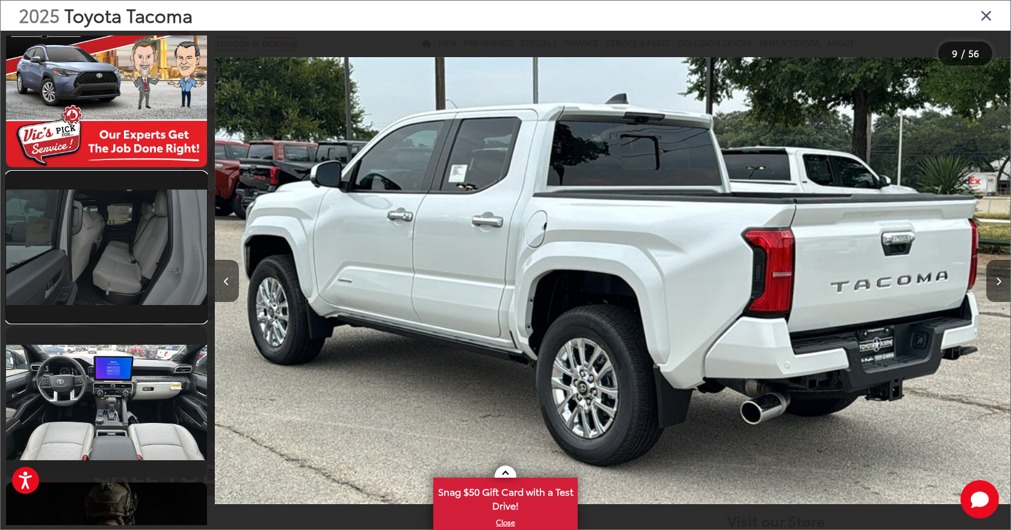
click at [159, 273] on link at bounding box center [106, 247] width 201 height 150
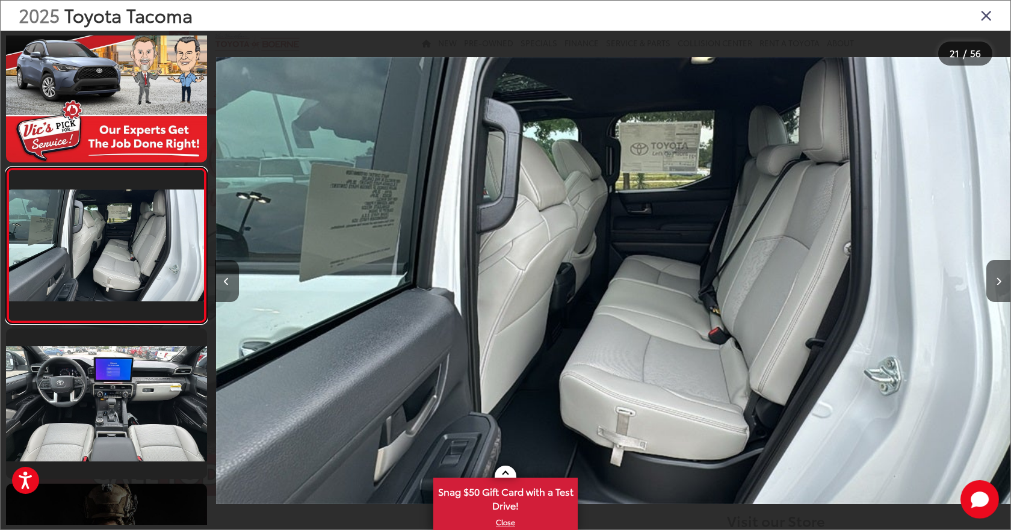
scroll to position [0, 15912]
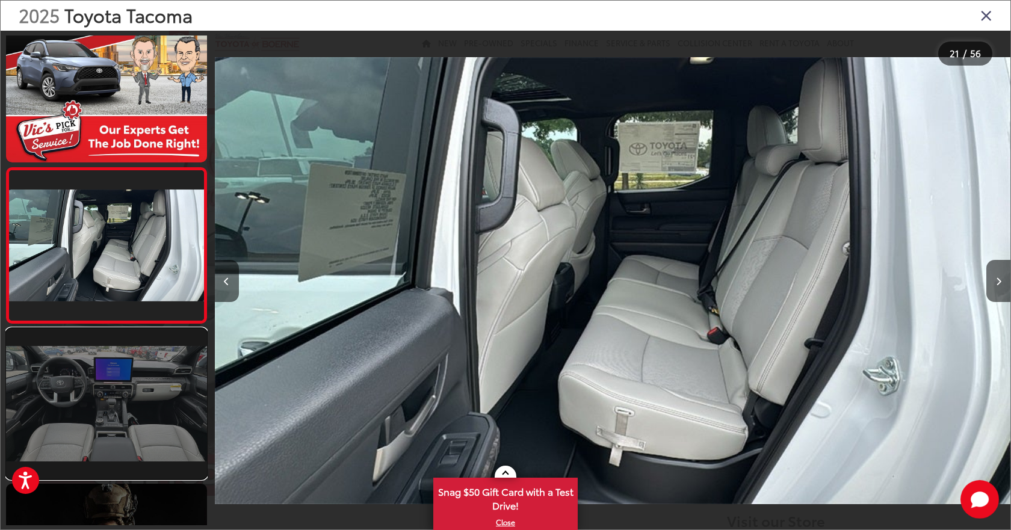
click at [138, 374] on link at bounding box center [106, 403] width 201 height 150
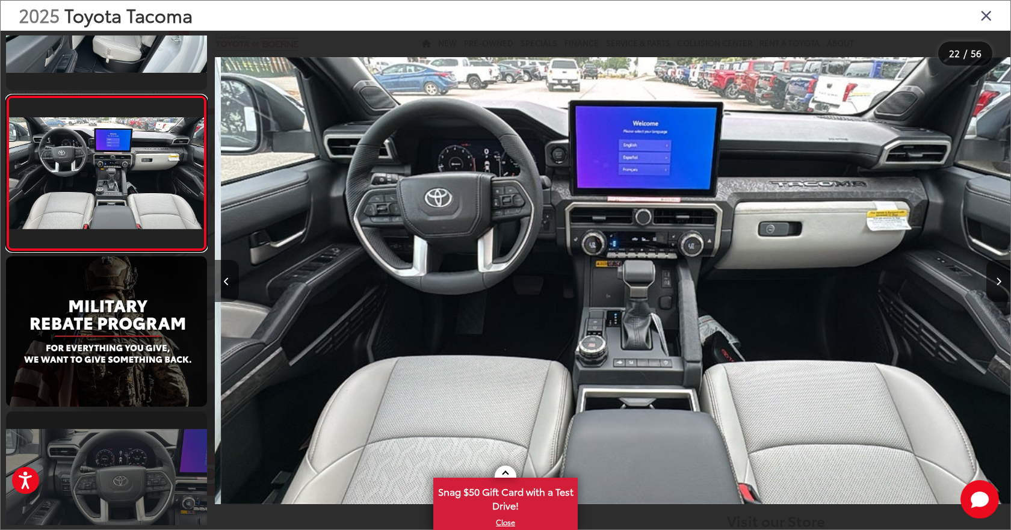
scroll to position [0, 16708]
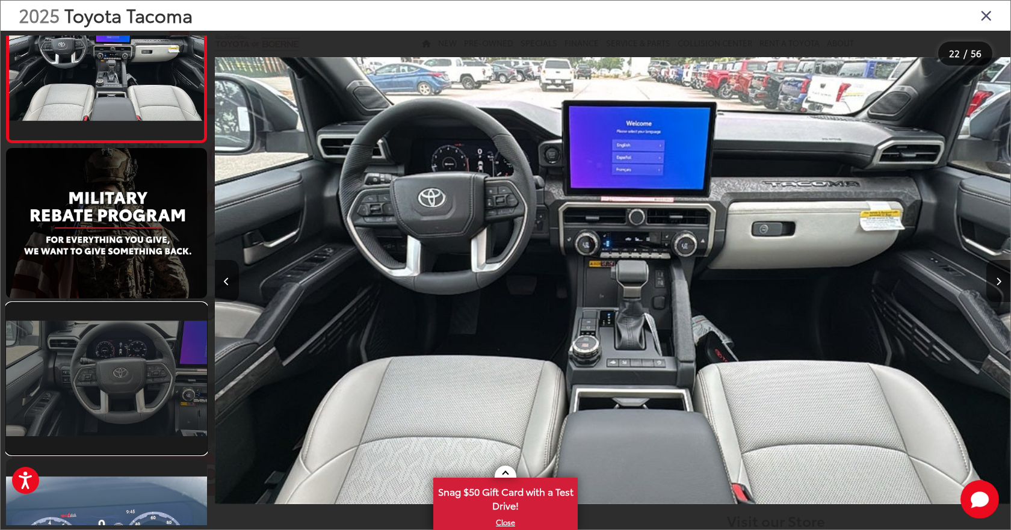
click at [131, 351] on link at bounding box center [106, 378] width 201 height 150
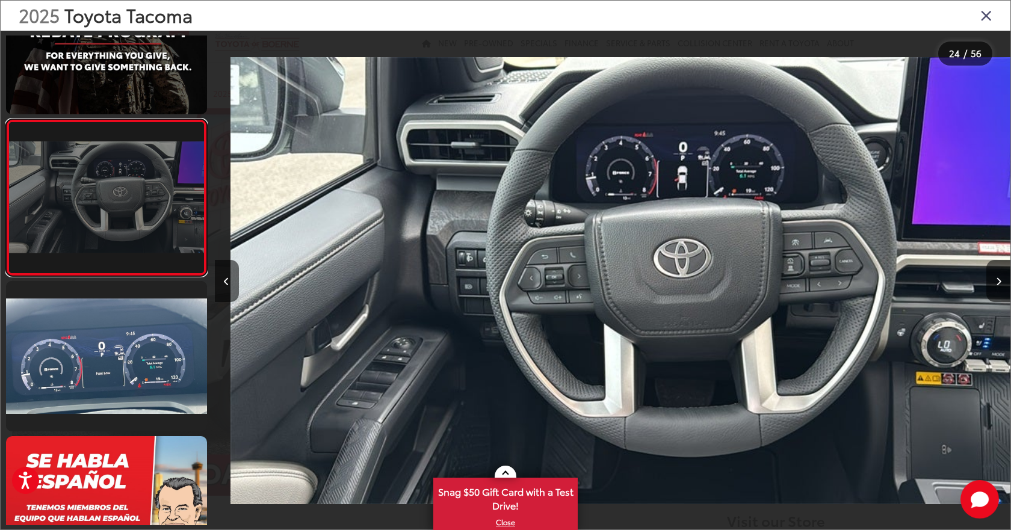
scroll to position [3562, 0]
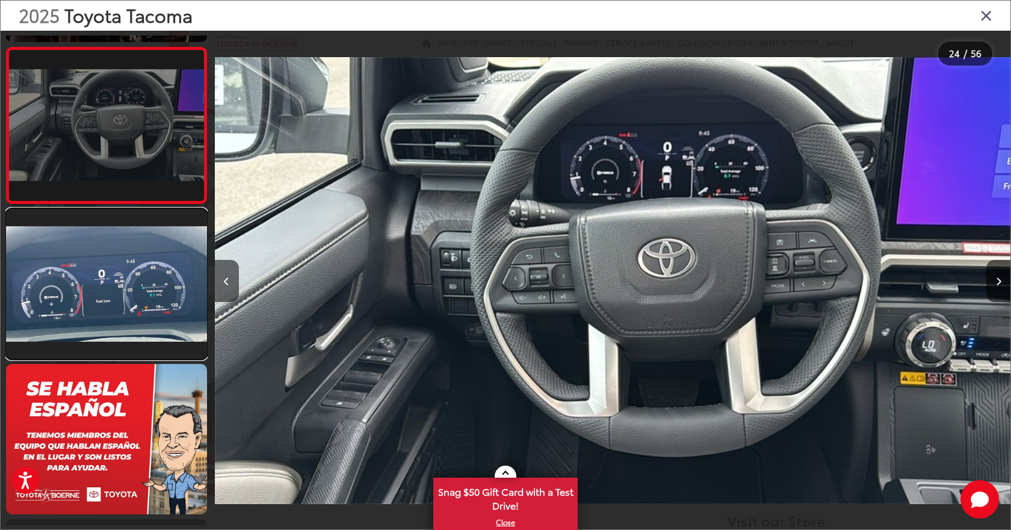
click at [131, 351] on link at bounding box center [106, 284] width 201 height 150
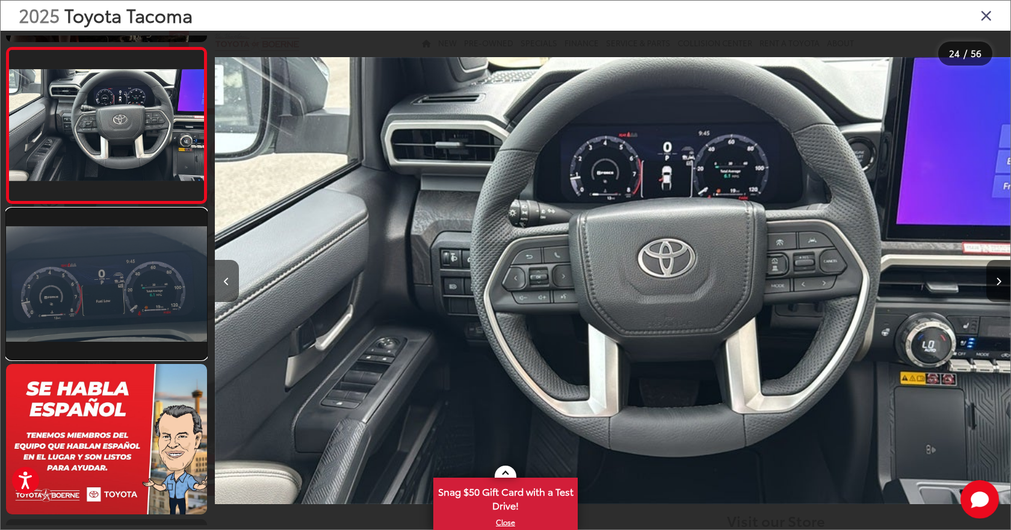
scroll to position [0, 0]
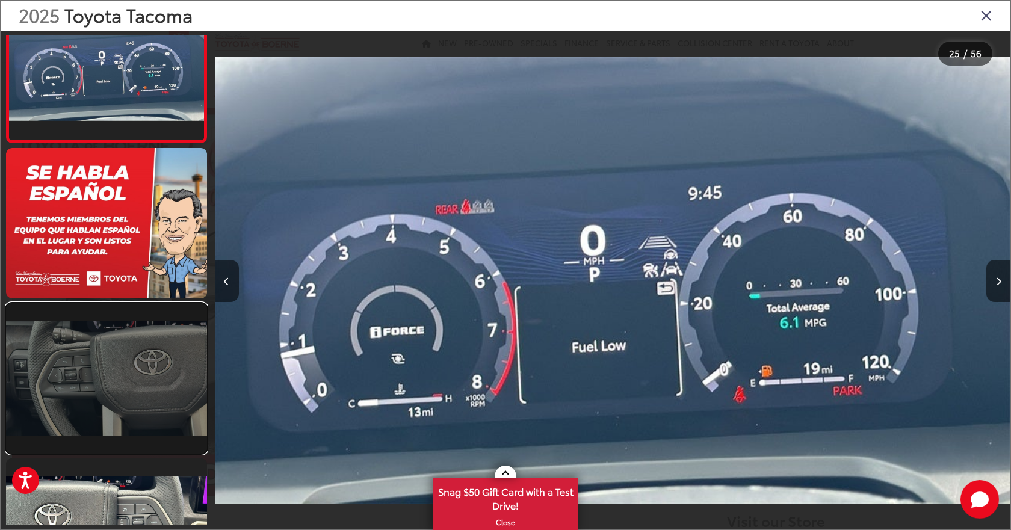
click at [154, 369] on link at bounding box center [106, 378] width 201 height 150
